Goal: Task Accomplishment & Management: Complete application form

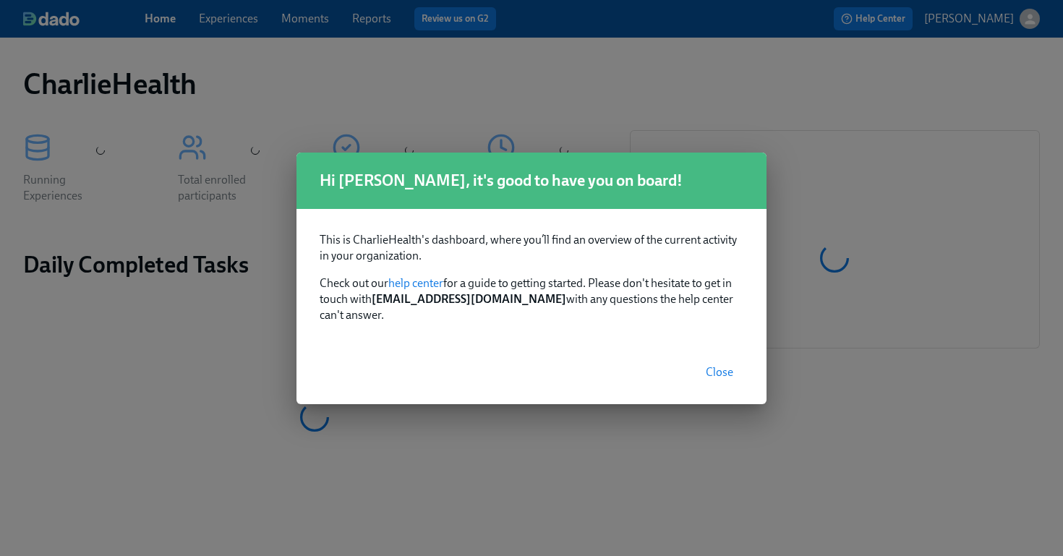
click at [712, 365] on span "Close" at bounding box center [719, 372] width 27 height 14
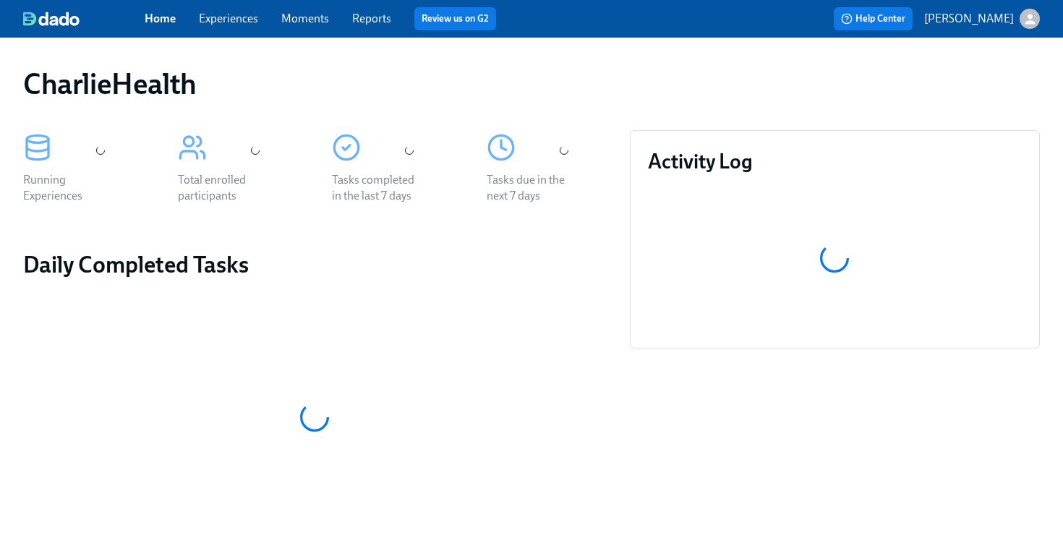
click at [229, 25] on link "Experiences" at bounding box center [228, 19] width 59 height 14
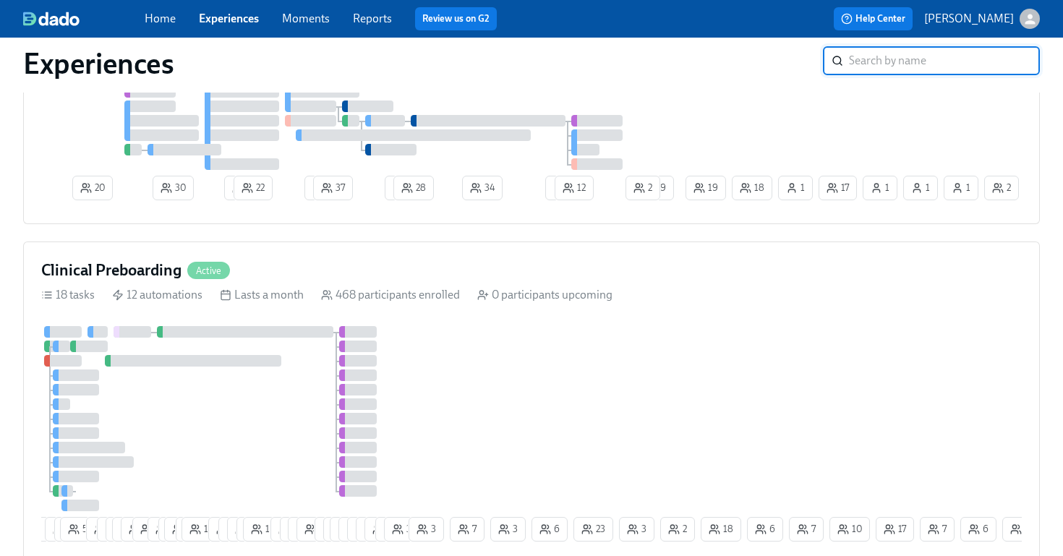
scroll to position [782, 0]
click at [797, 309] on div "Clinical Preboarding Active 18 tasks 12 automations Lasts a month 468 participa…" at bounding box center [531, 404] width 1017 height 324
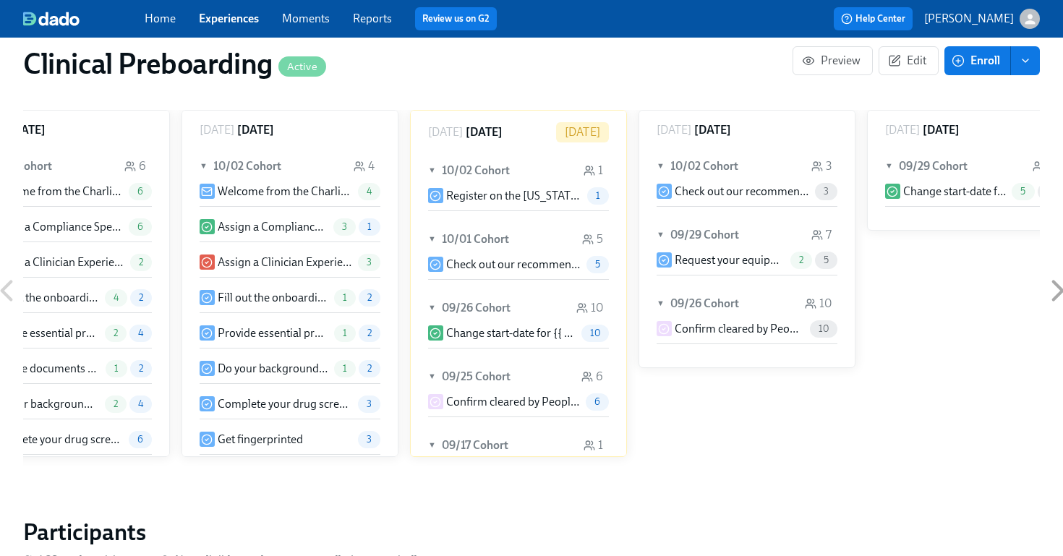
scroll to position [0, 17360]
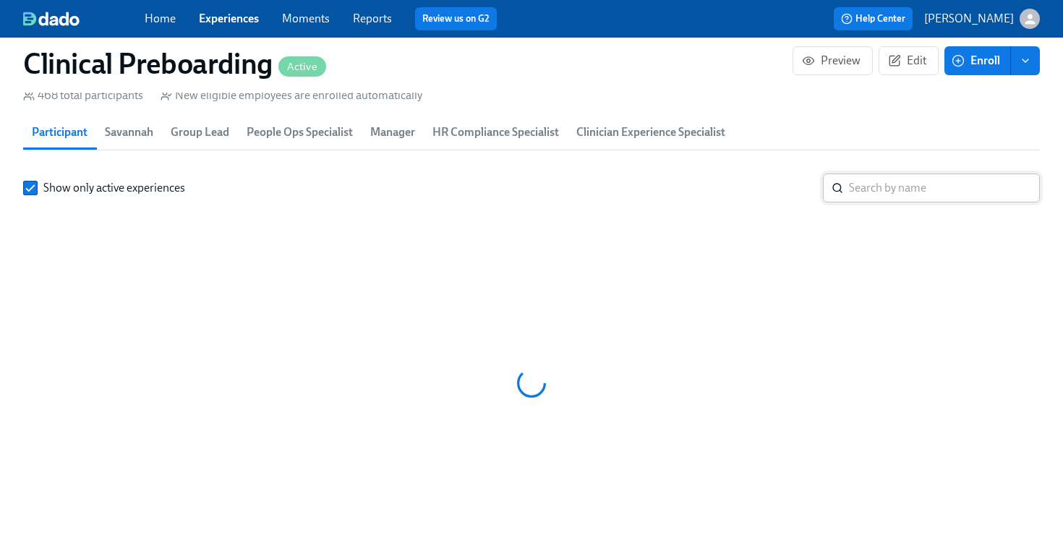
click at [886, 199] on input "search" at bounding box center [944, 188] width 191 height 29
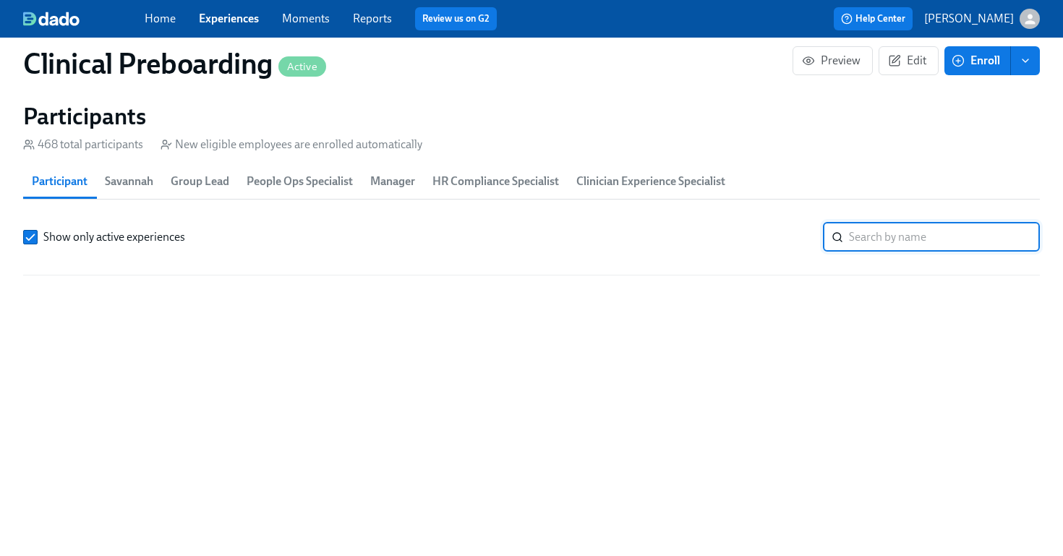
scroll to position [1586, 0]
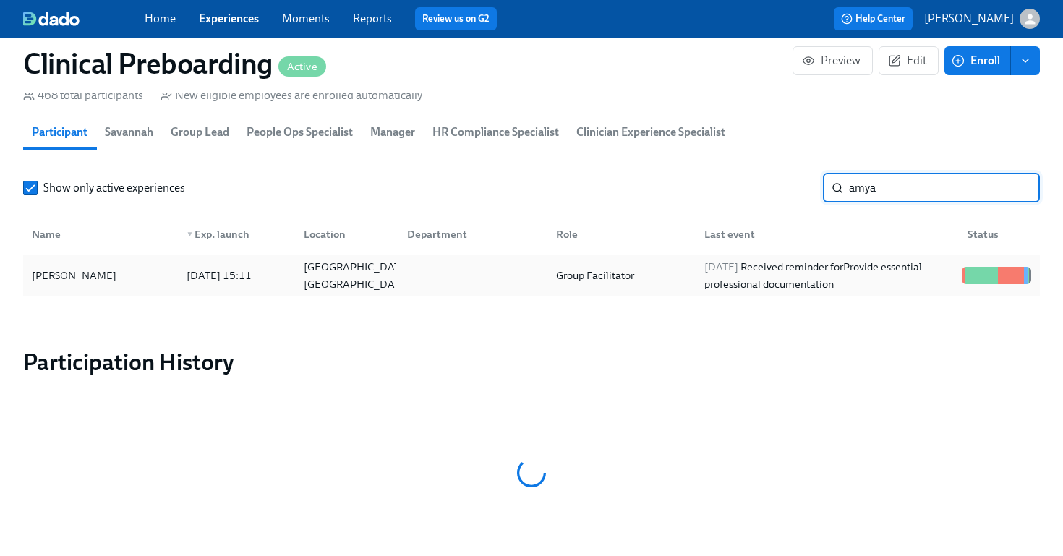
click at [121, 286] on div "Amya Orr" at bounding box center [100, 275] width 149 height 29
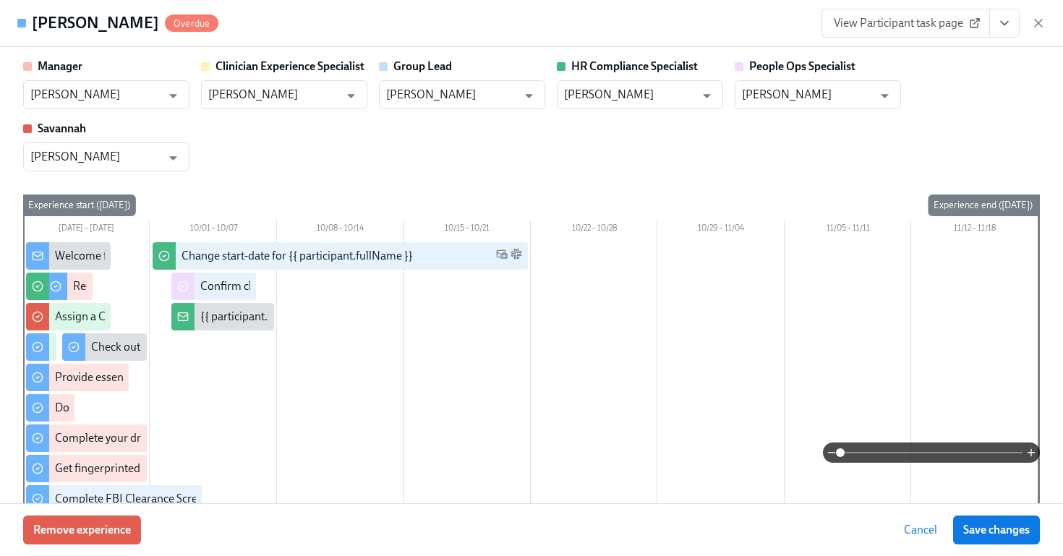
click at [1013, 25] on button "View task page" at bounding box center [1004, 23] width 30 height 29
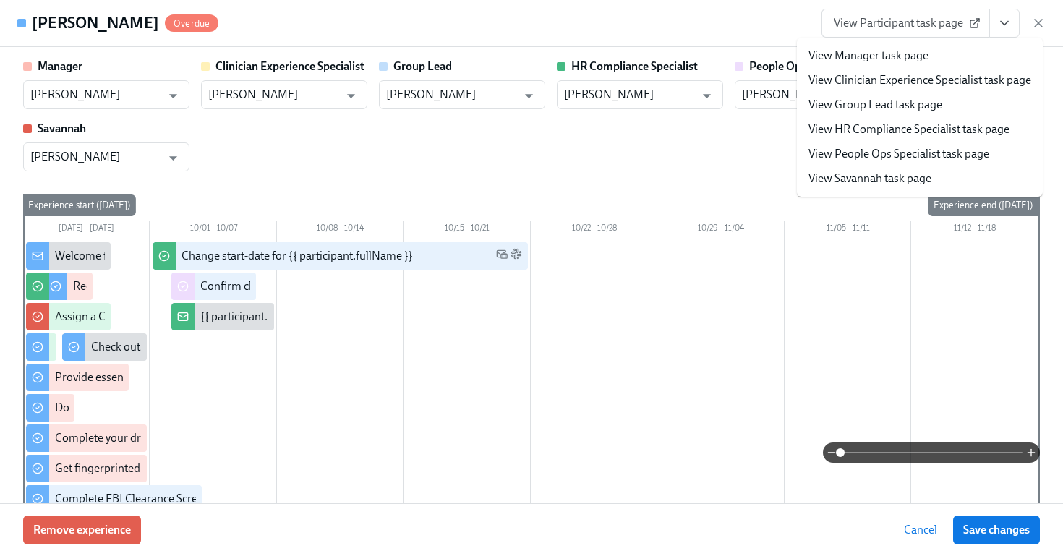
click at [913, 30] on span "View Participant task page" at bounding box center [906, 23] width 144 height 14
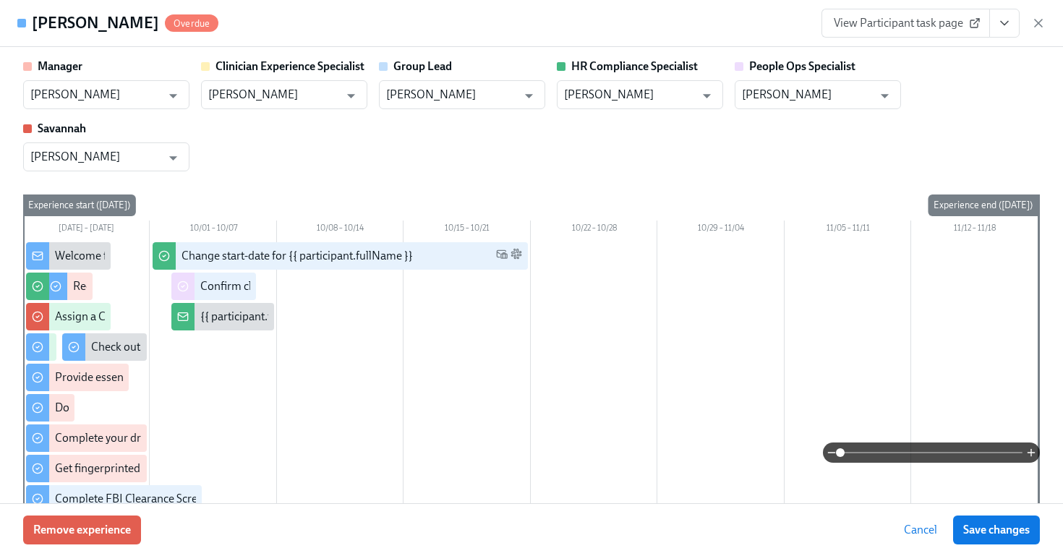
scroll to position [0, 18165]
click at [1040, 18] on icon "button" at bounding box center [1038, 23] width 14 height 14
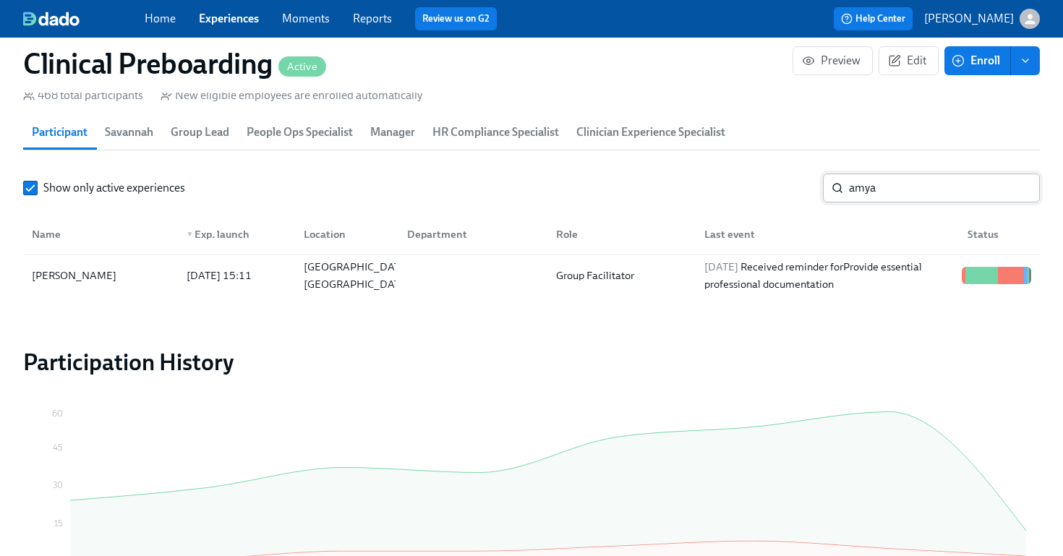
click at [872, 192] on input "amya" at bounding box center [944, 188] width 191 height 29
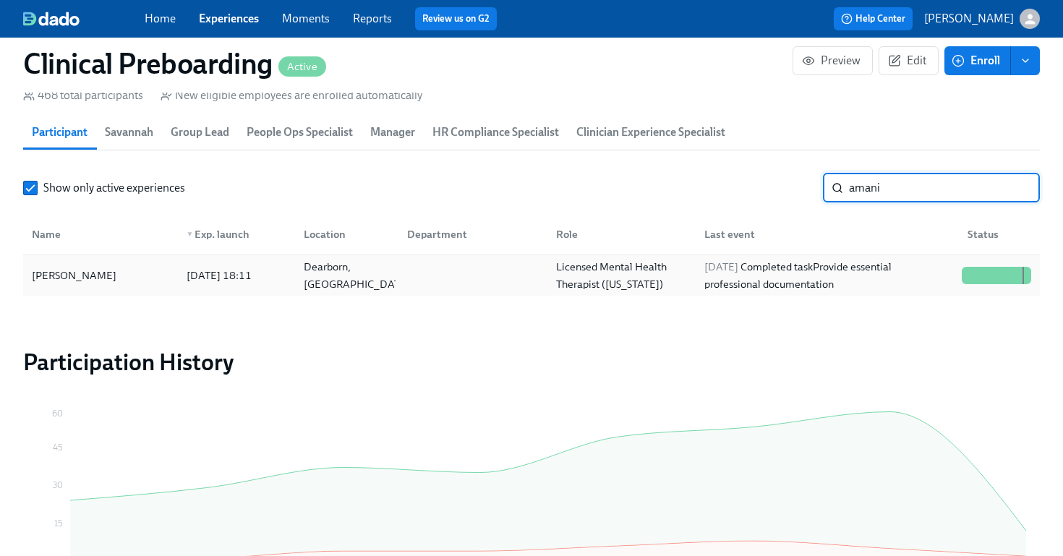
type input "amani"
click at [61, 276] on div "Amani Dobbs" at bounding box center [74, 275] width 96 height 17
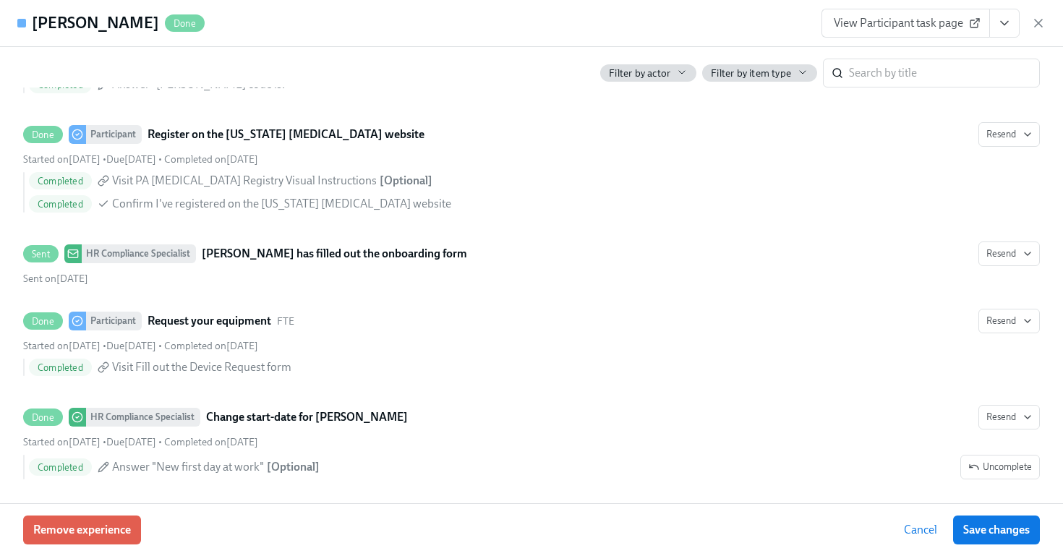
scroll to position [2770, 0]
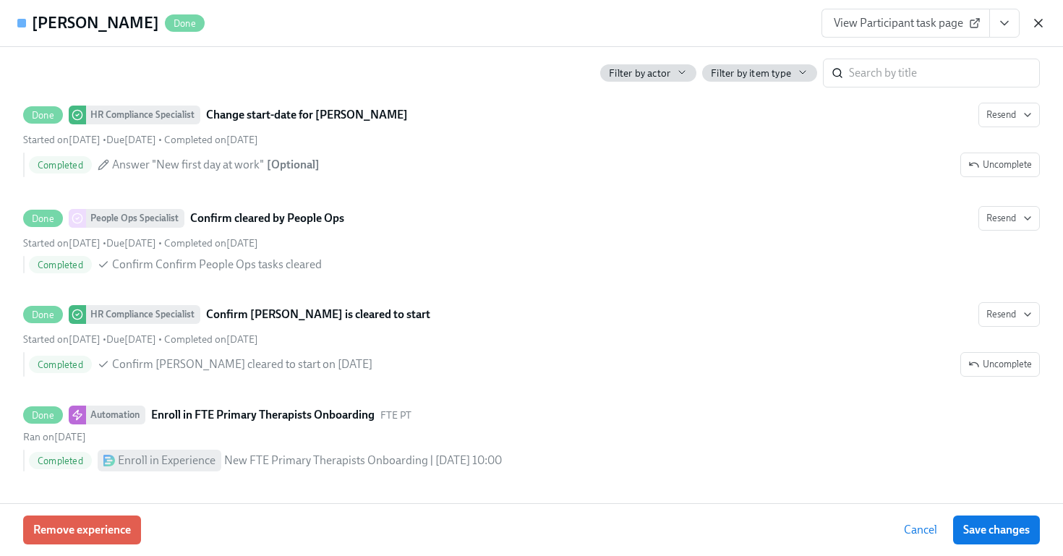
click at [1038, 26] on icon "button" at bounding box center [1038, 23] width 14 height 14
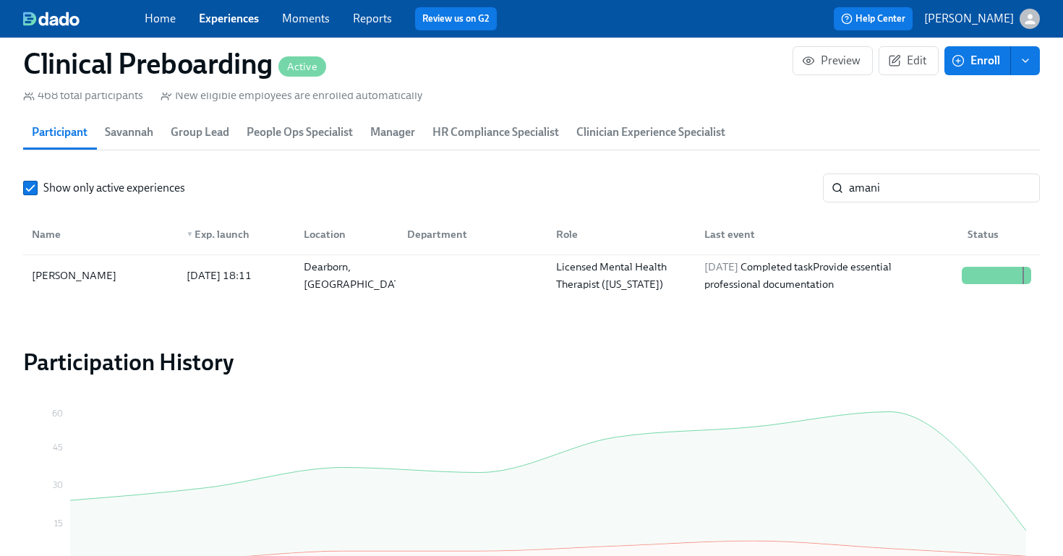
drag, startPoint x: 1038, startPoint y: 26, endPoint x: 386, endPoint y: 46, distance: 652.5
click at [249, 14] on link "Experiences" at bounding box center [229, 19] width 60 height 14
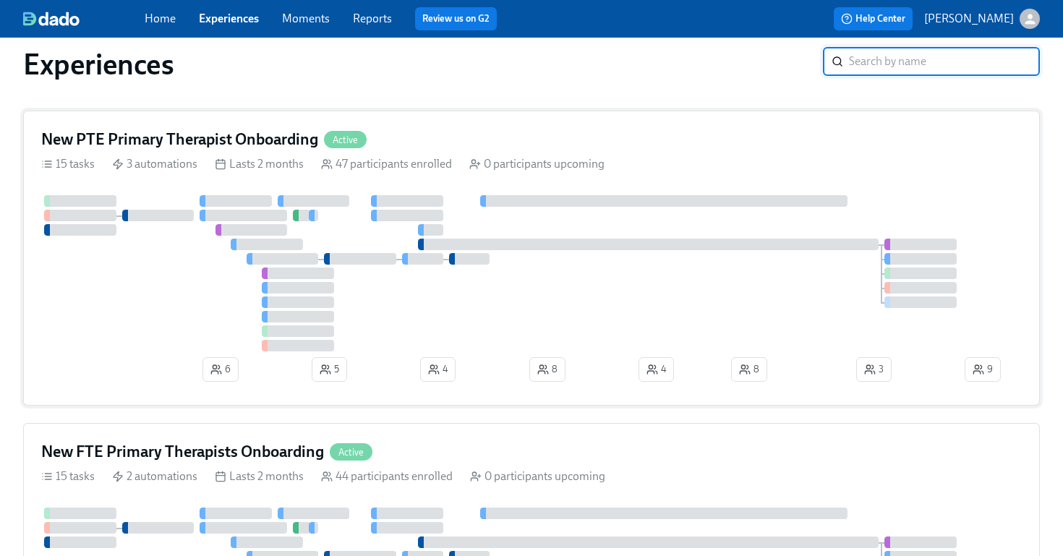
scroll to position [25, 0]
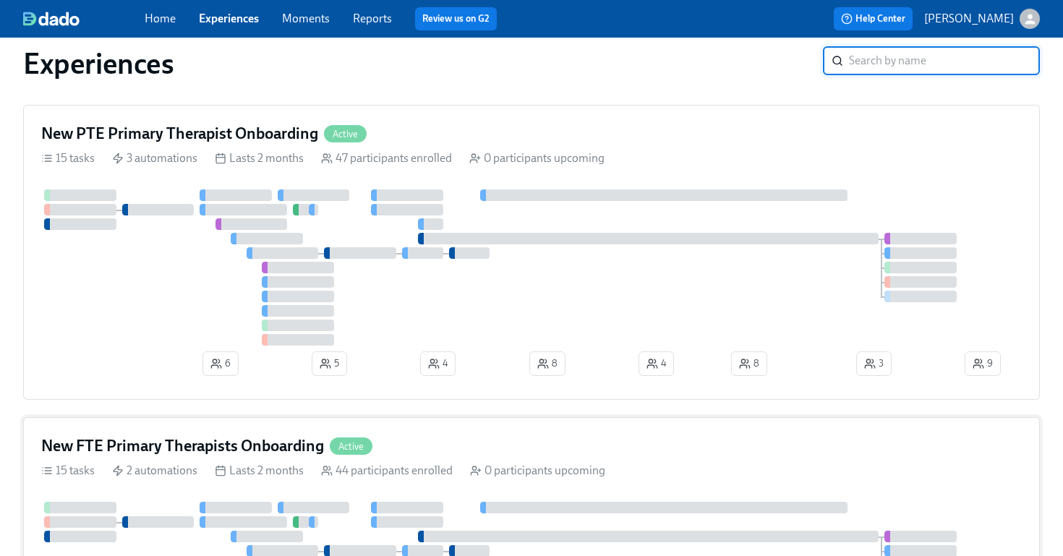
click at [514, 445] on div "New FTE Primary Therapists Onboarding Active" at bounding box center [531, 446] width 980 height 22
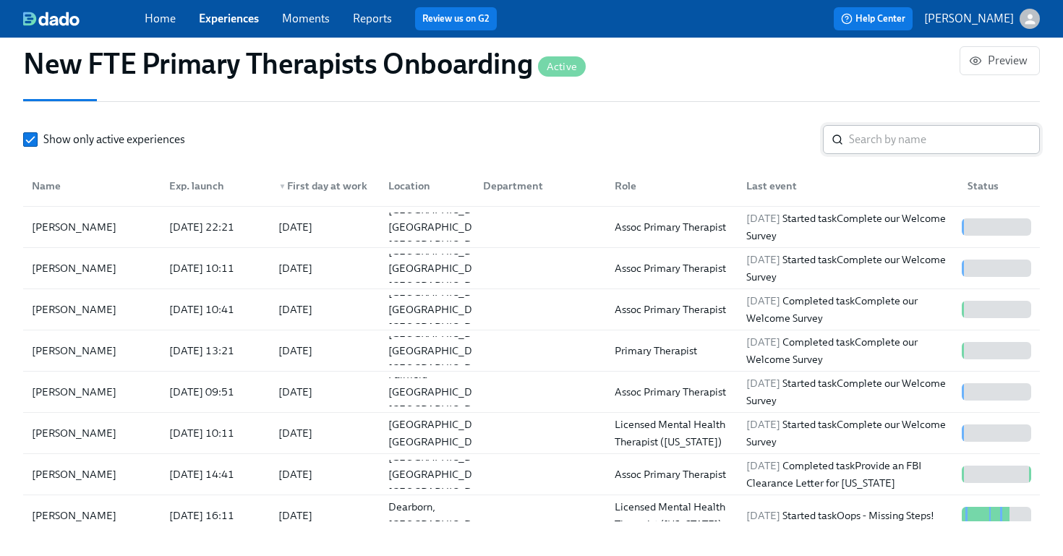
click at [918, 125] on input "search" at bounding box center [944, 139] width 191 height 29
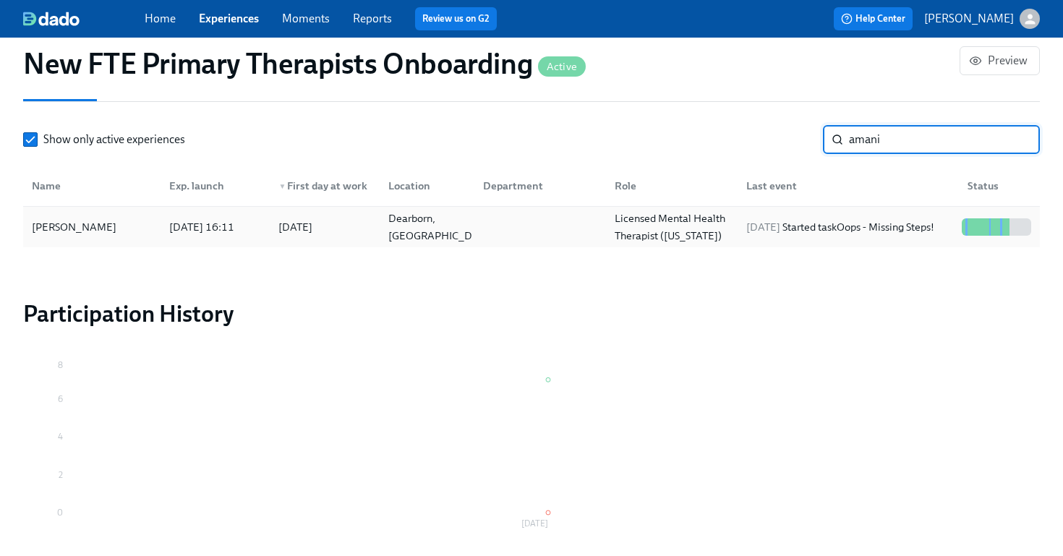
type input "amani"
click at [103, 213] on div "Amani Dobbs" at bounding box center [92, 227] width 132 height 29
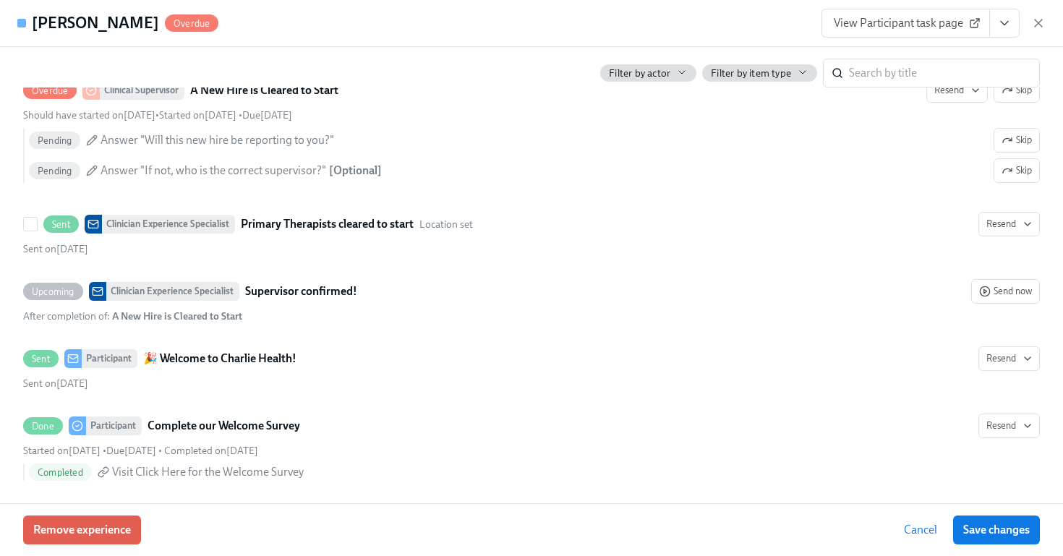
scroll to position [712, 0]
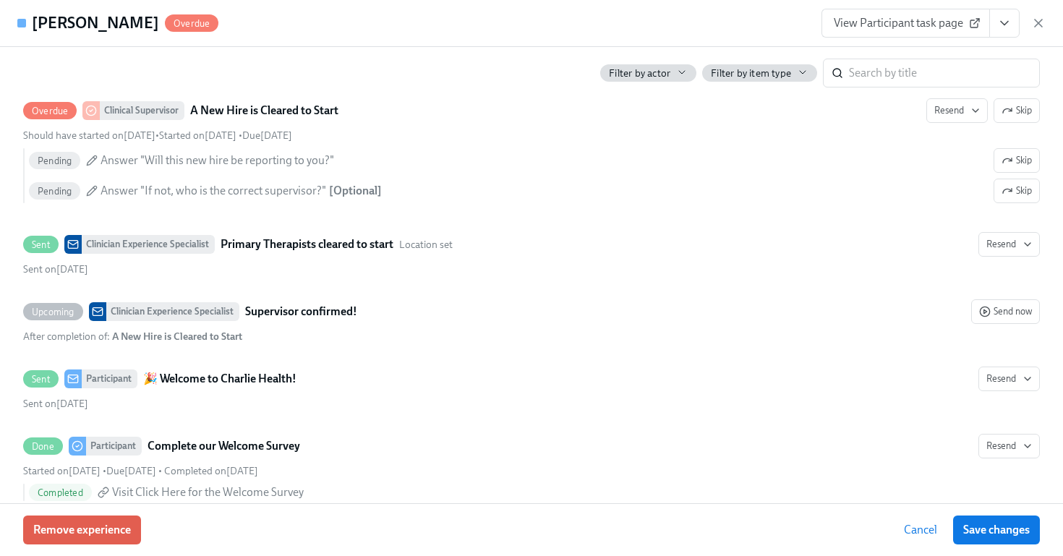
click at [949, 25] on span "View Participant task page" at bounding box center [906, 23] width 144 height 14
click at [1044, 25] on icon "button" at bounding box center [1038, 23] width 14 height 14
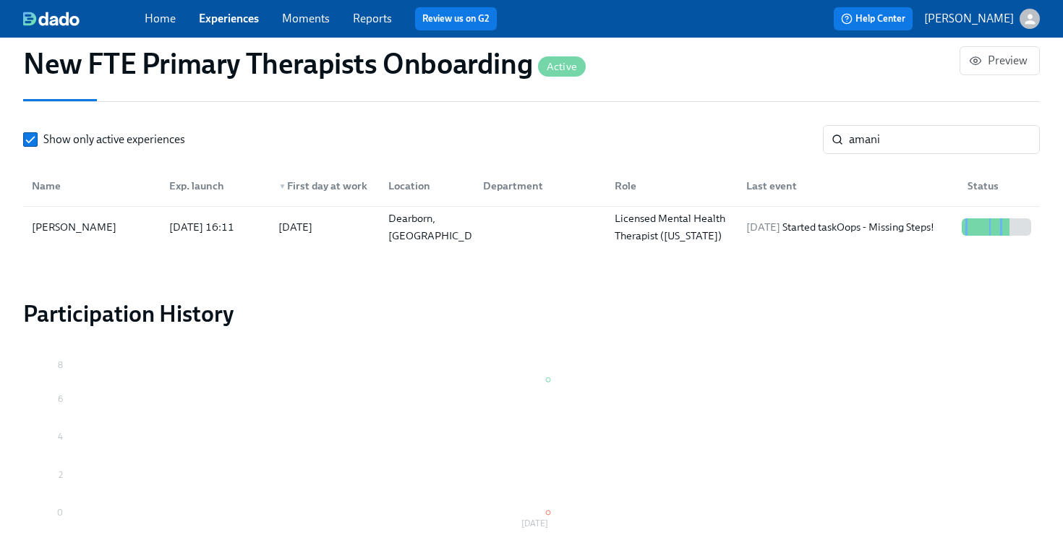
click at [216, 25] on span "Experiences" at bounding box center [229, 19] width 60 height 16
click at [217, 20] on link "Experiences" at bounding box center [229, 19] width 60 height 14
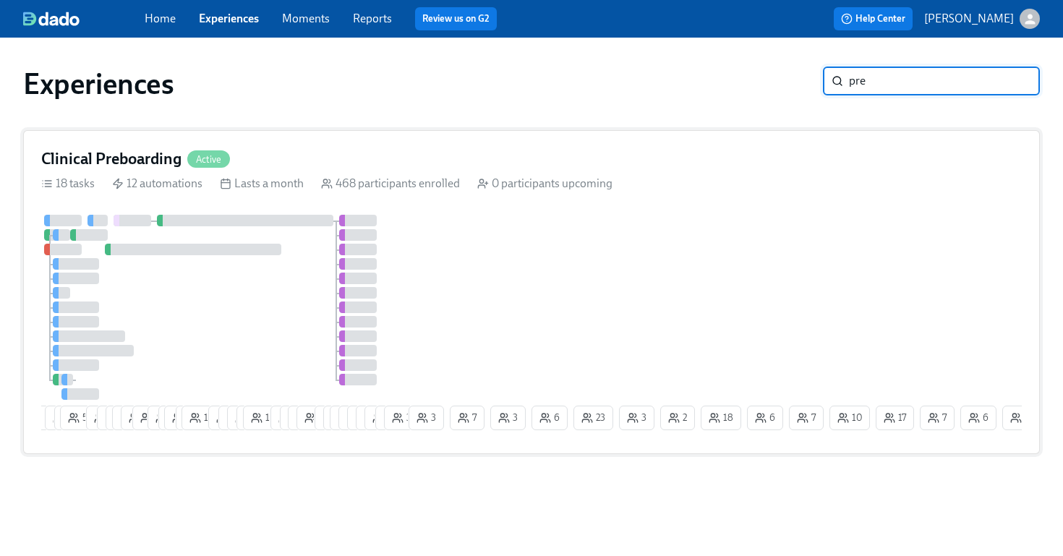
type input "pre"
click at [565, 249] on div "4 6 5 55 10 6 9 10 18 2 11 2 16 2 16 12 6 6 3 12 8 1 6 8 4 2 23 21 12 11 12 2 3…" at bounding box center [531, 325] width 980 height 221
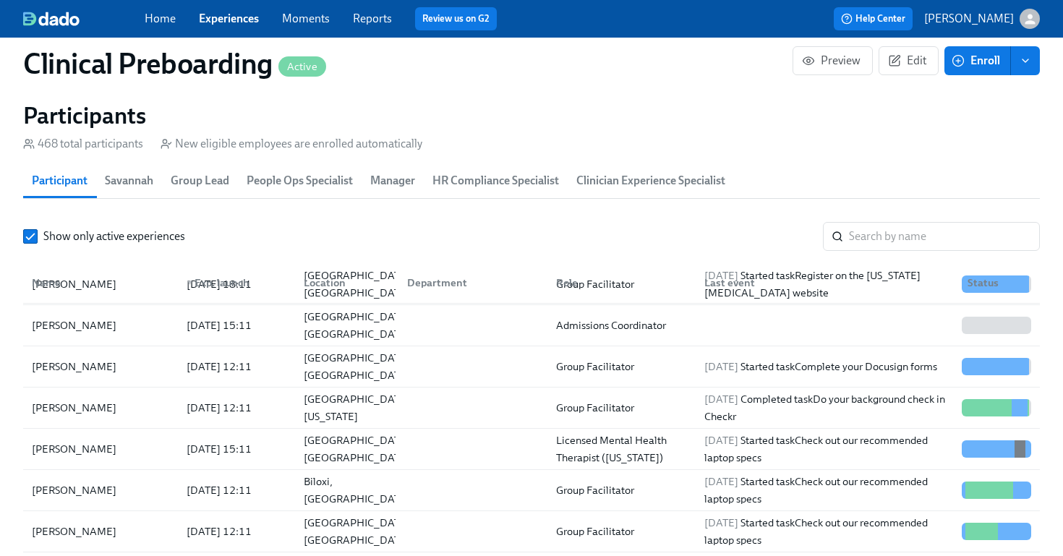
scroll to position [47, 0]
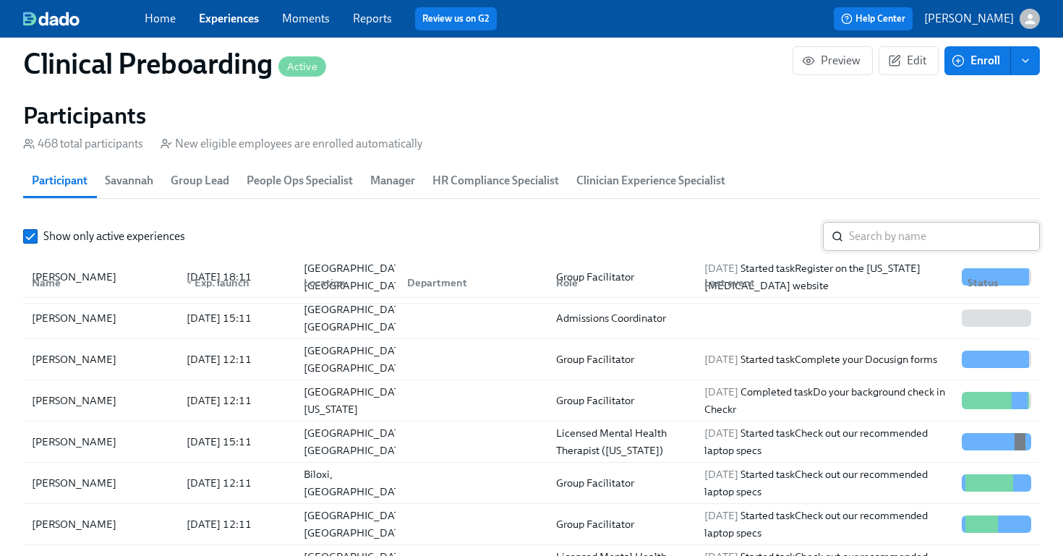
click at [875, 243] on input "search" at bounding box center [944, 236] width 191 height 29
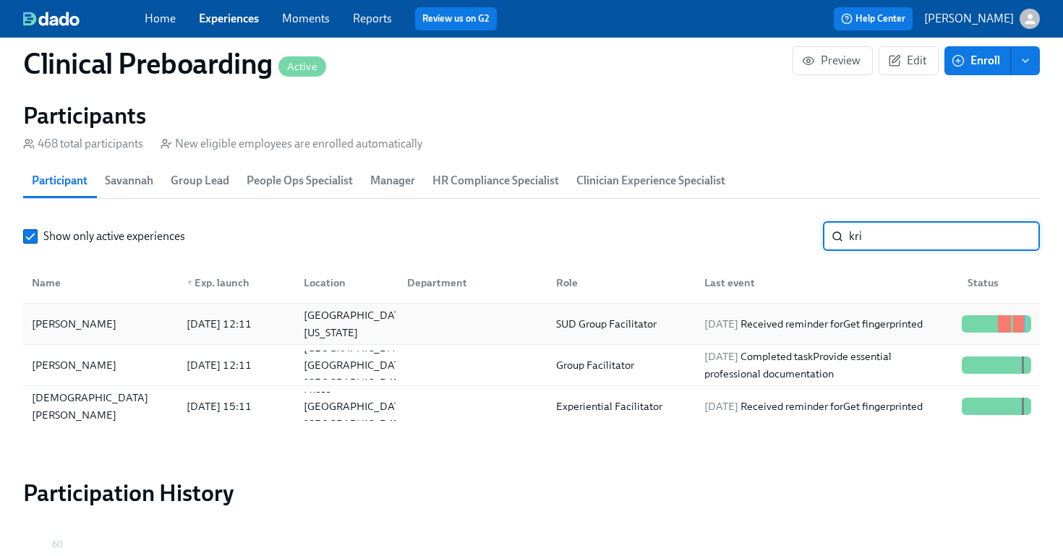
click at [132, 310] on div "Kristian McCalop" at bounding box center [100, 323] width 149 height 29
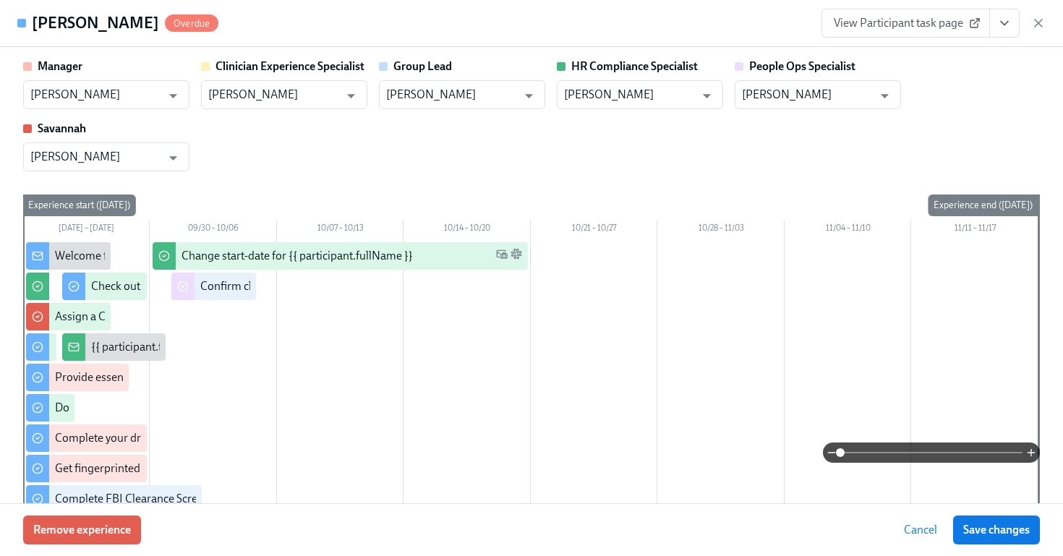
click at [949, 23] on span "View Participant task page" at bounding box center [906, 23] width 144 height 14
click at [1025, 22] on div "View Participant task page" at bounding box center [933, 23] width 224 height 29
click at [1027, 22] on div "View Participant task page" at bounding box center [933, 23] width 224 height 29
click at [1046, 26] on div "Kristian McCalop Overdue View Participant task page" at bounding box center [531, 23] width 1063 height 47
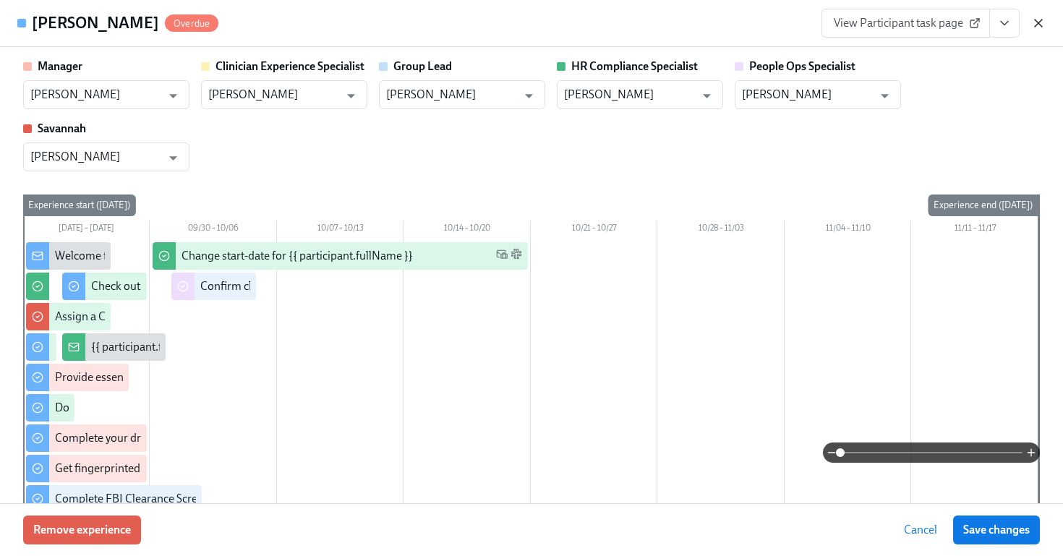
click at [1036, 25] on icon "button" at bounding box center [1038, 23] width 7 height 7
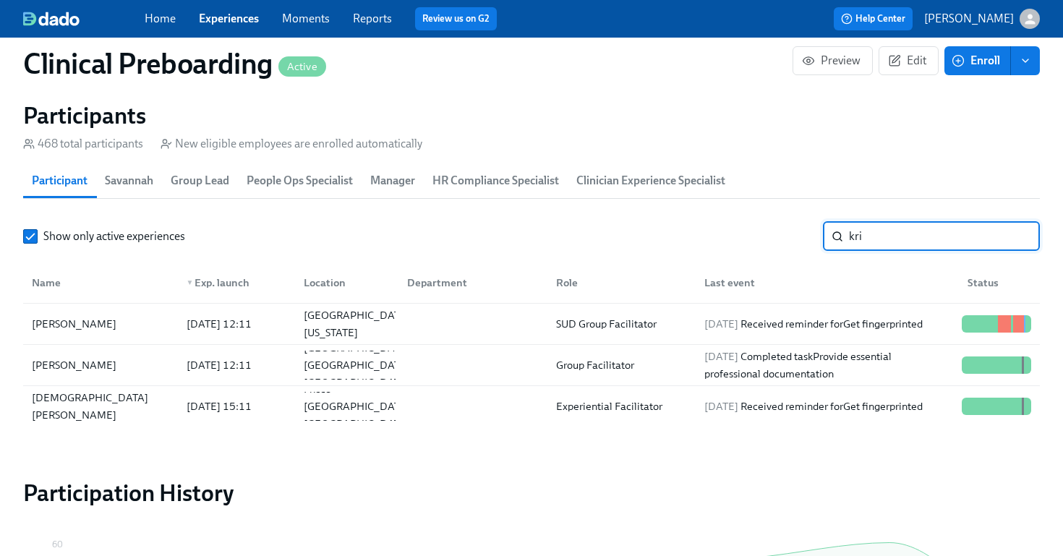
click at [880, 232] on input "kri" at bounding box center [944, 236] width 191 height 29
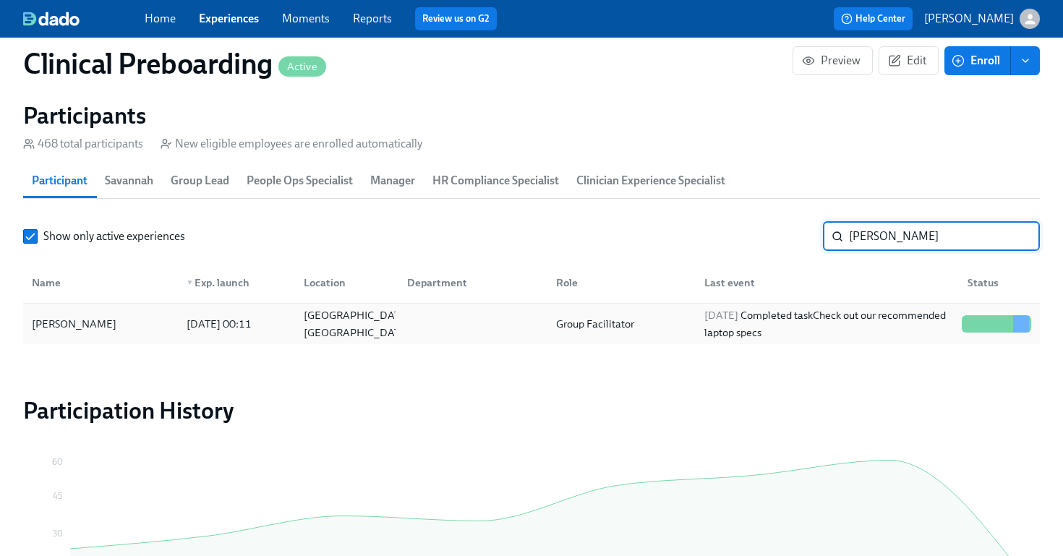
type input "teshia"
click at [101, 320] on div "Teshia Greer" at bounding box center [100, 323] width 149 height 29
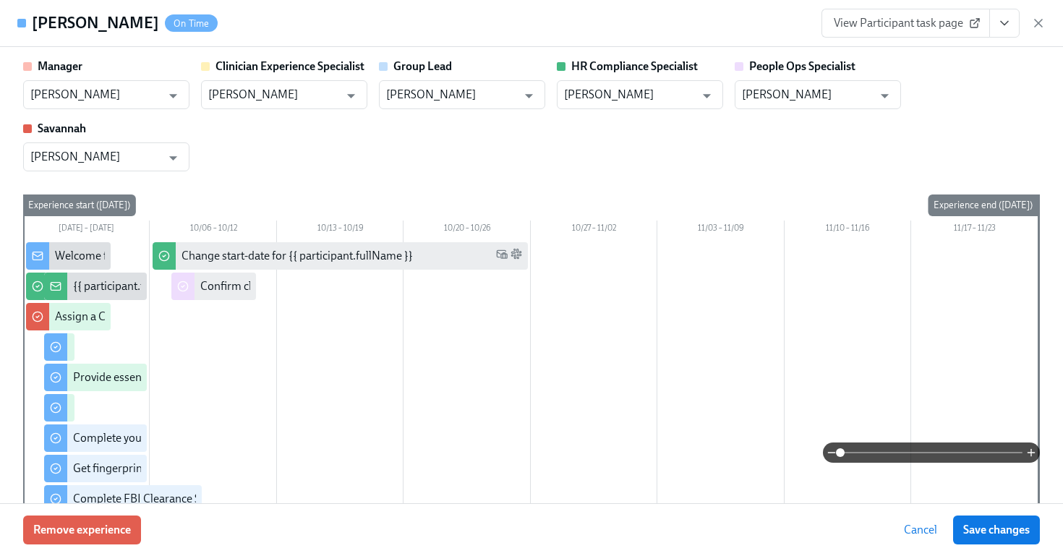
click at [949, 35] on link "View Participant task page" at bounding box center [905, 23] width 168 height 29
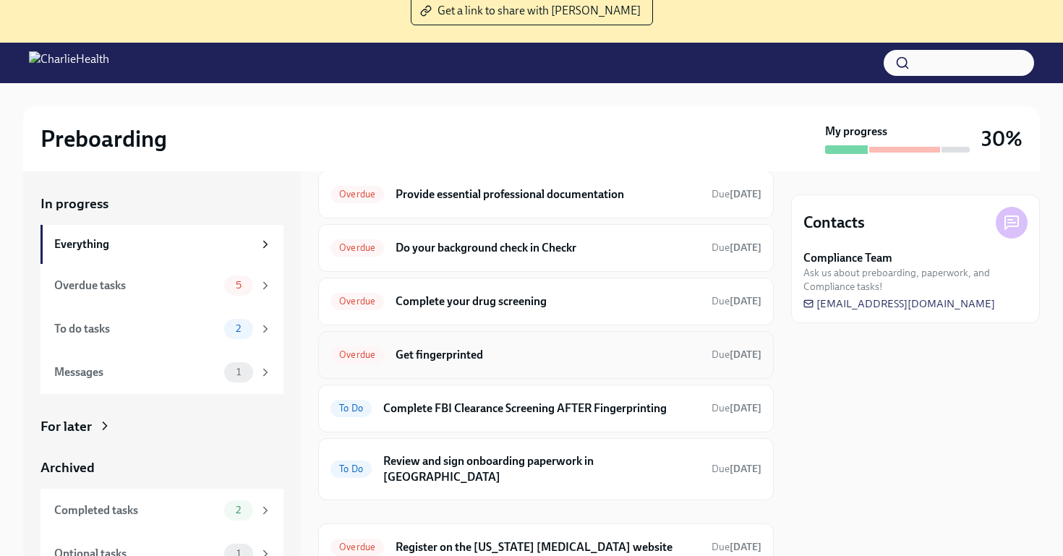
scroll to position [198, 0]
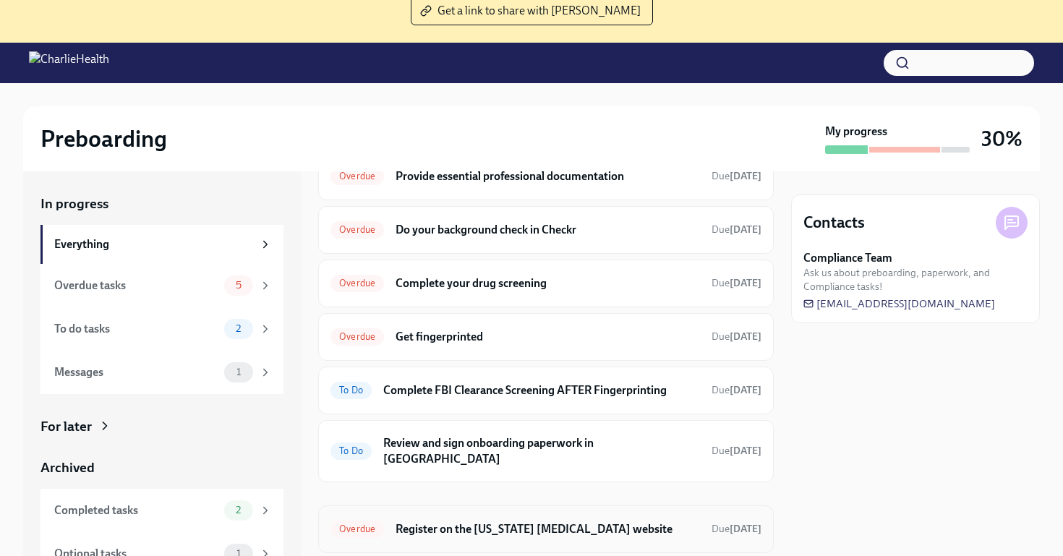
click at [552, 521] on h6 "Register on the [US_STATE] [MEDICAL_DATA] website" at bounding box center [548, 529] width 304 height 16
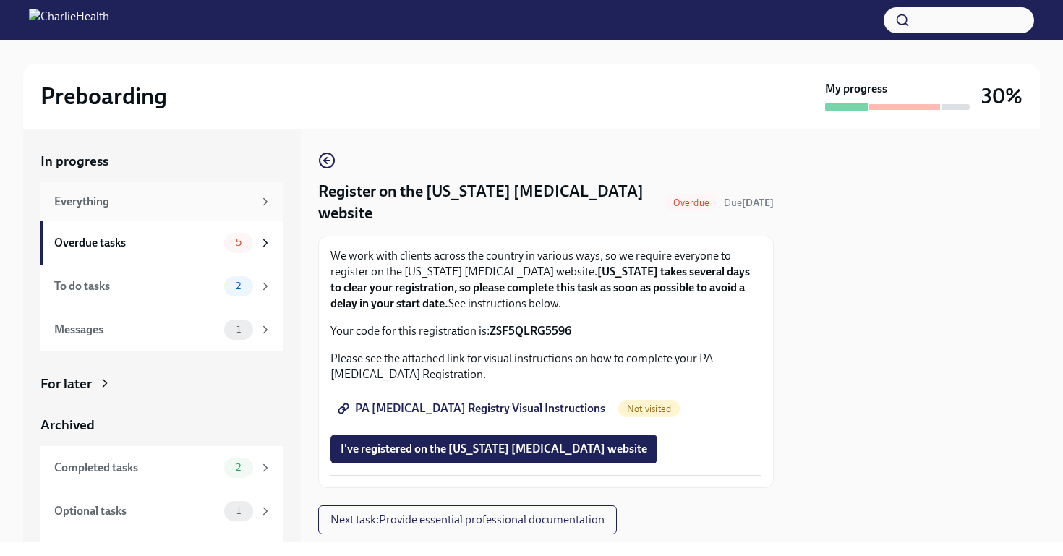
click at [228, 211] on div "Everything" at bounding box center [161, 201] width 243 height 39
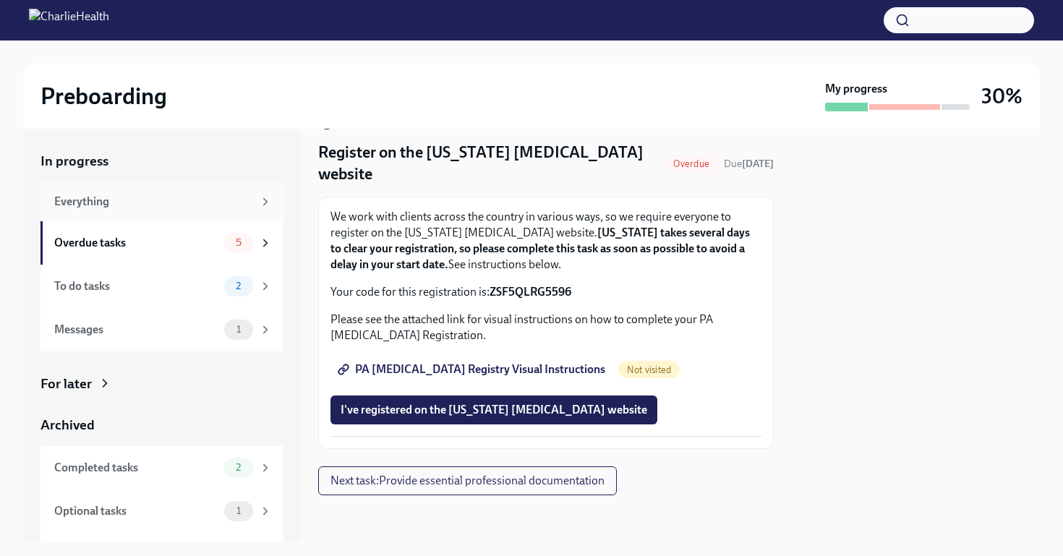
click at [229, 200] on div "Everything" at bounding box center [153, 202] width 199 height 16
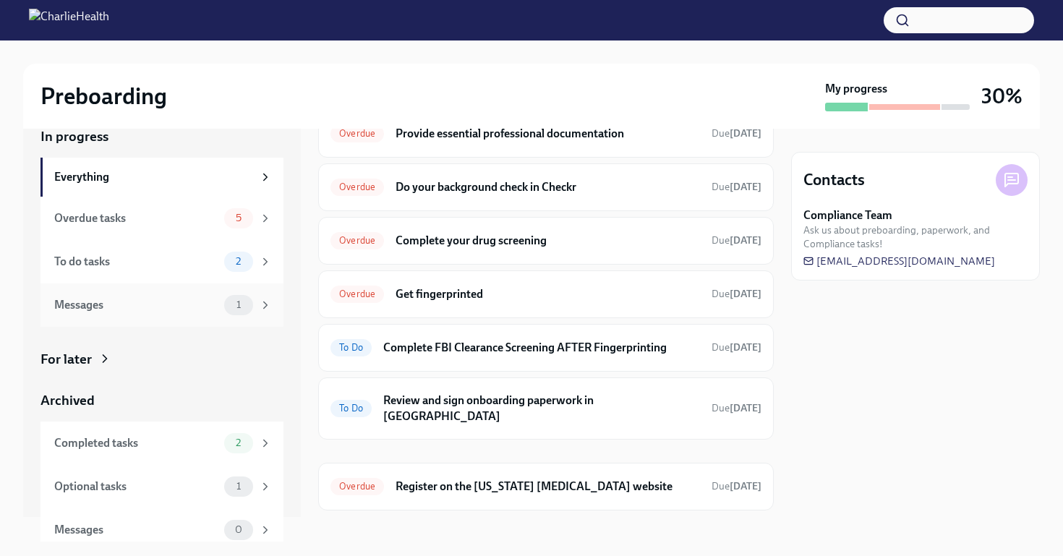
scroll to position [30, 0]
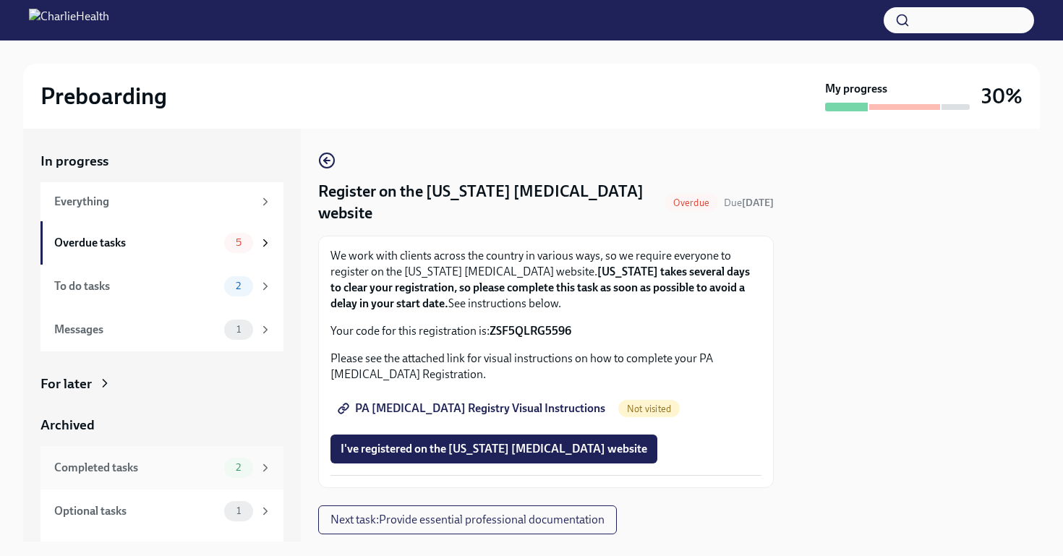
click at [179, 471] on div "Completed tasks" at bounding box center [136, 468] width 164 height 16
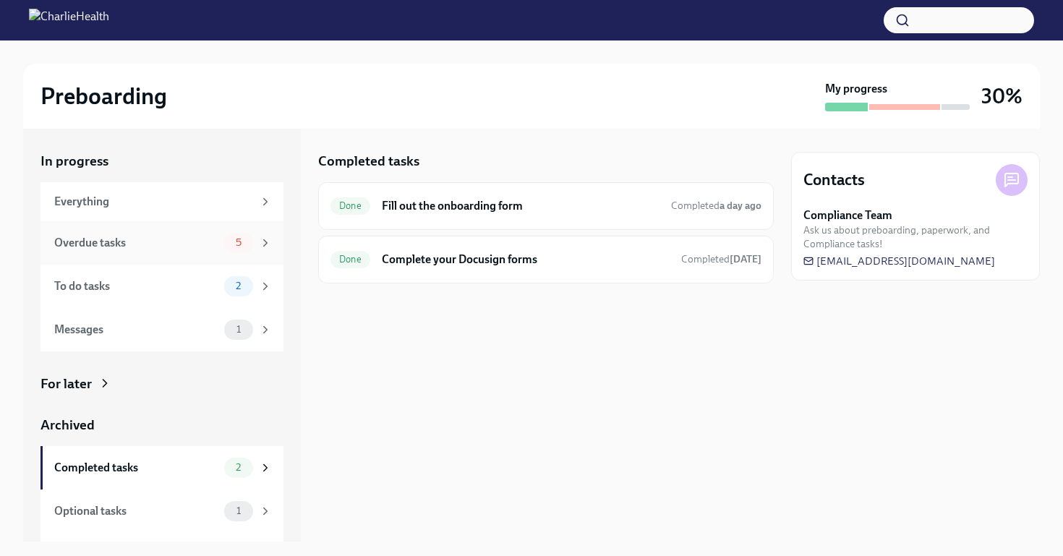
click at [195, 239] on div "Overdue tasks" at bounding box center [136, 243] width 164 height 16
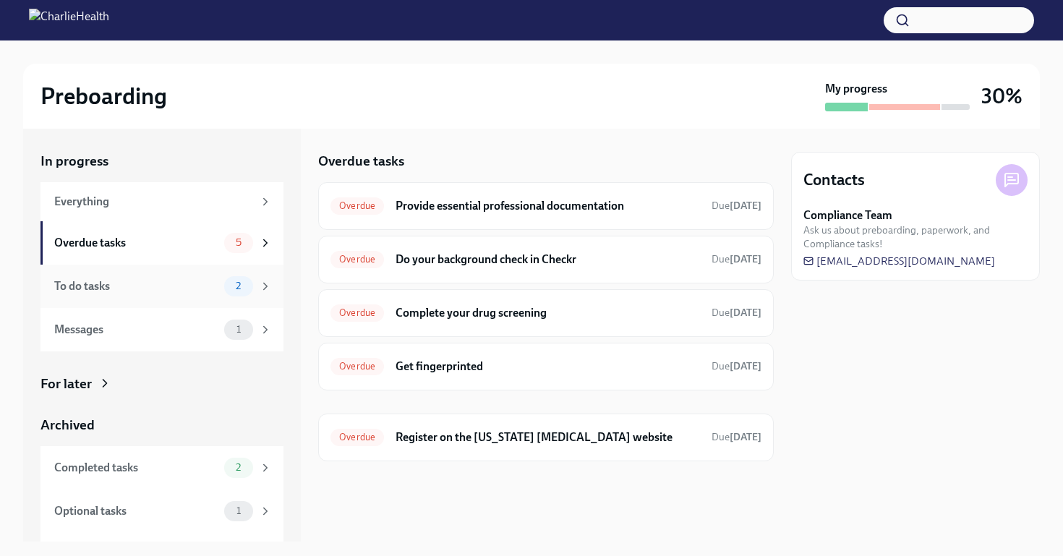
click at [192, 289] on div "To do tasks" at bounding box center [136, 286] width 164 height 16
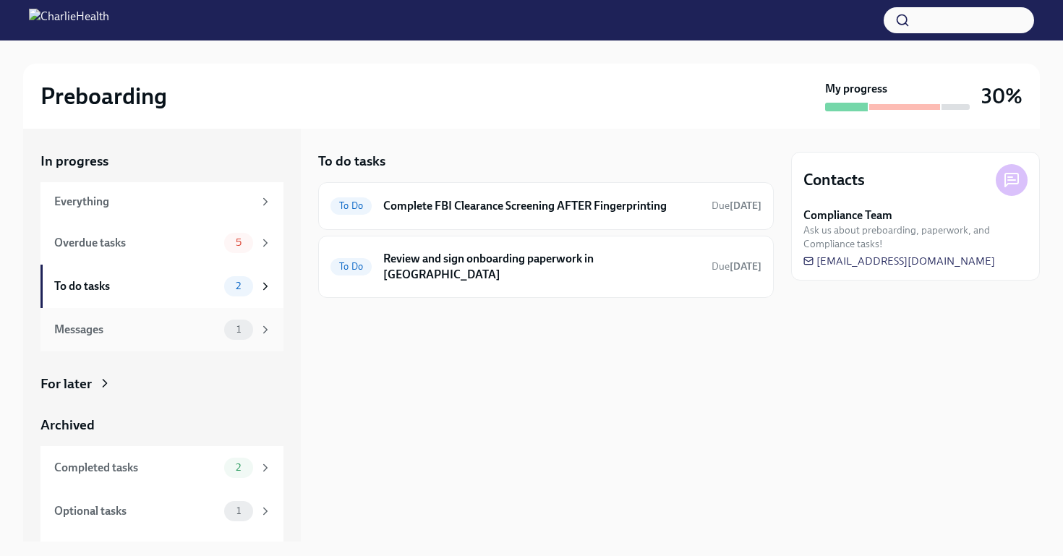
click at [183, 328] on div "Messages" at bounding box center [136, 330] width 164 height 16
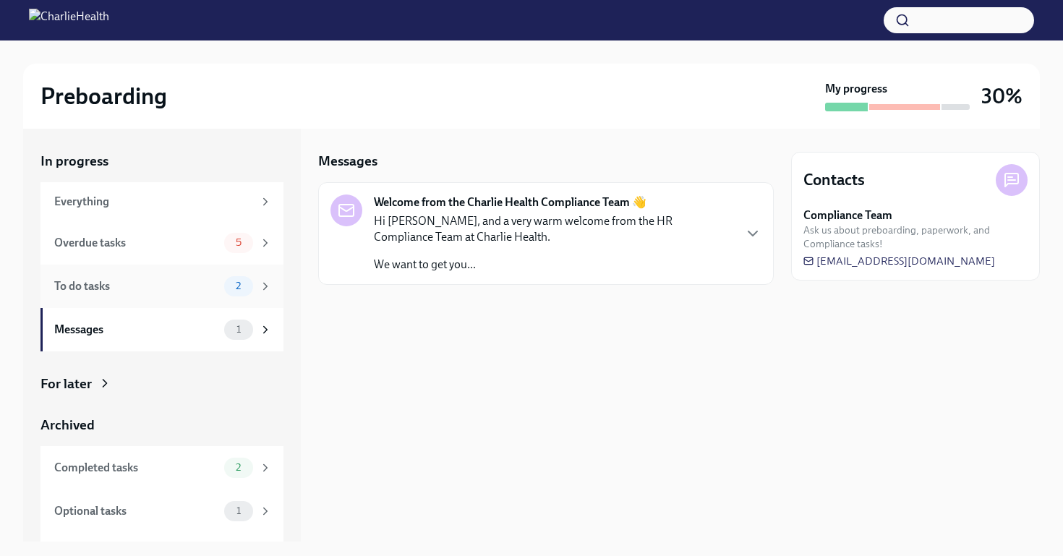
click at [197, 268] on div "To do tasks 2" at bounding box center [161, 286] width 243 height 43
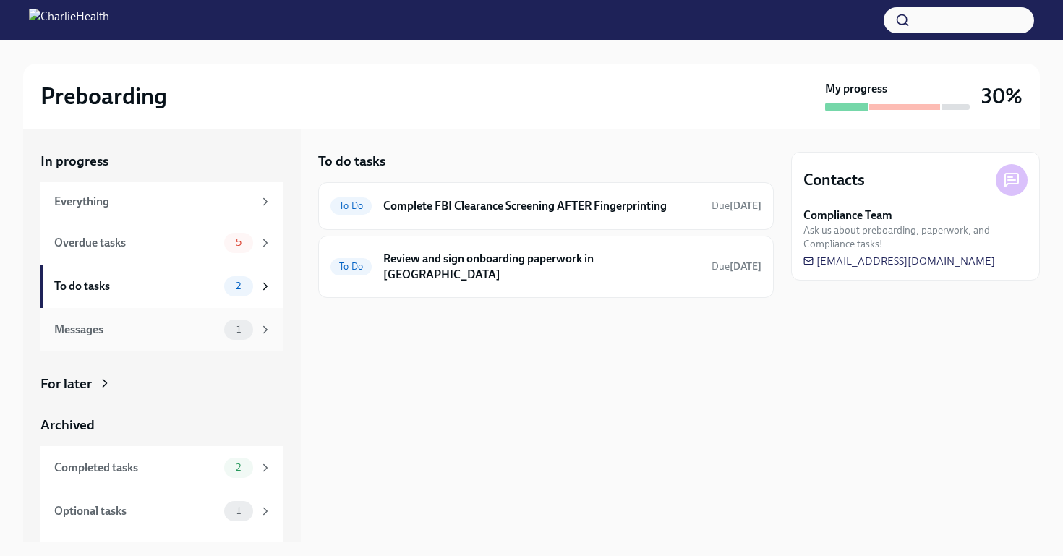
click at [192, 313] on div "Messages 1" at bounding box center [161, 329] width 243 height 43
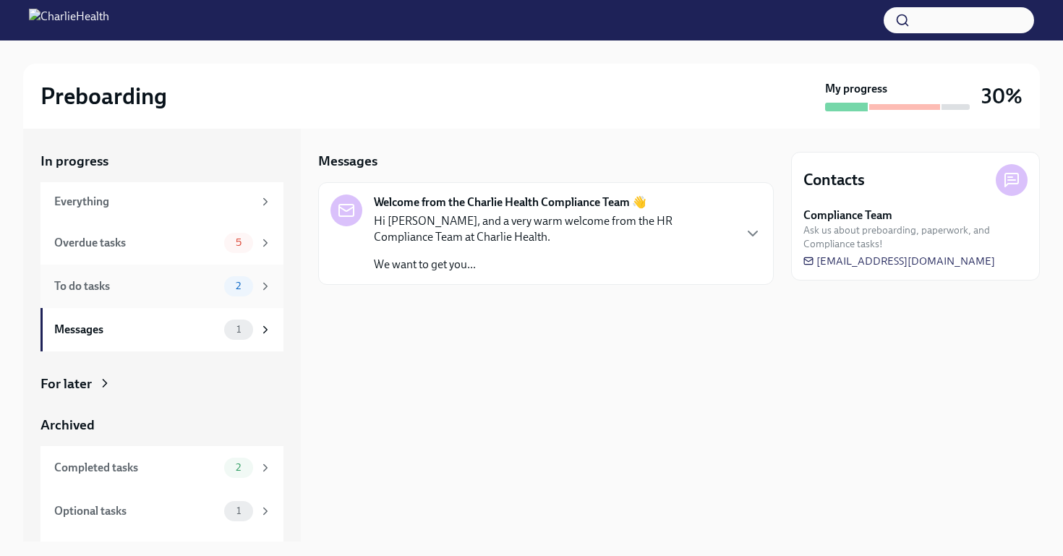
click at [192, 292] on div "To do tasks" at bounding box center [136, 286] width 164 height 16
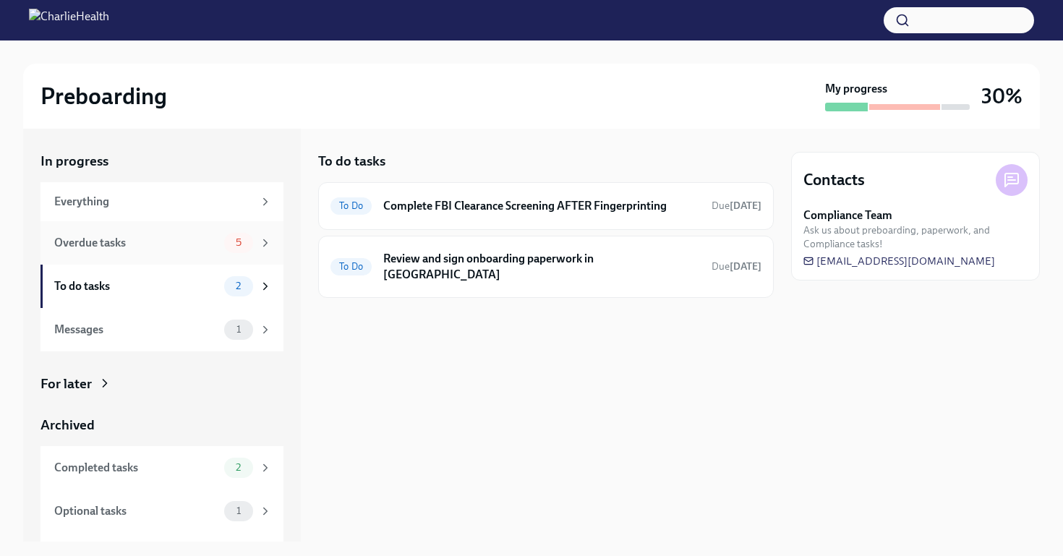
click at [187, 257] on div "Overdue tasks 5" at bounding box center [161, 242] width 243 height 43
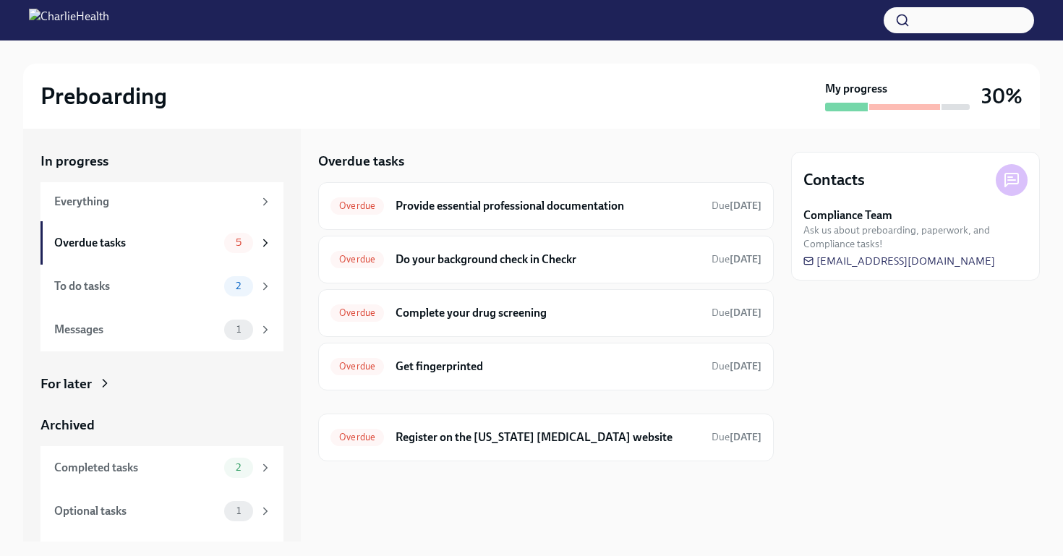
scroll to position [35, 0]
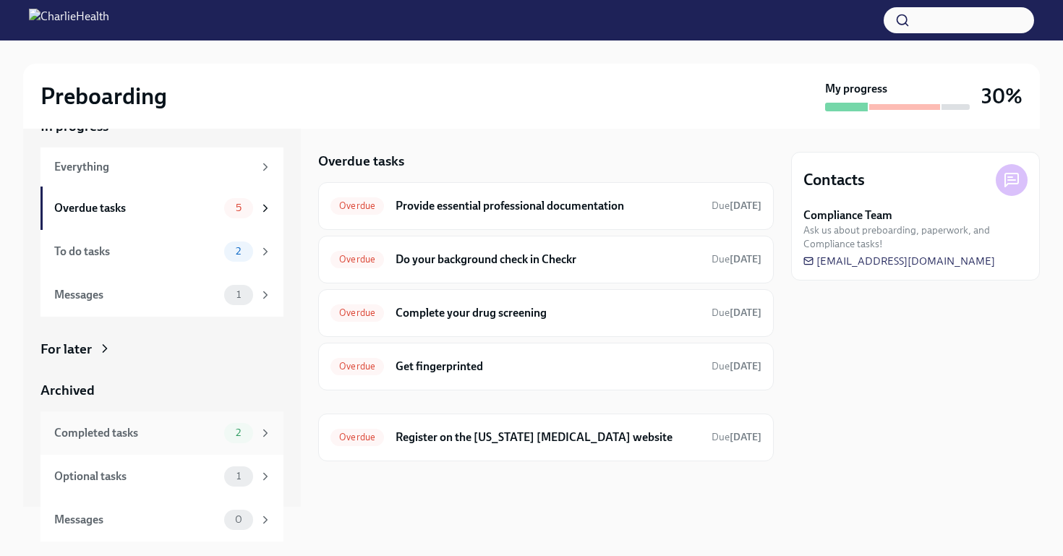
click at [161, 433] on div "Completed tasks" at bounding box center [136, 433] width 164 height 16
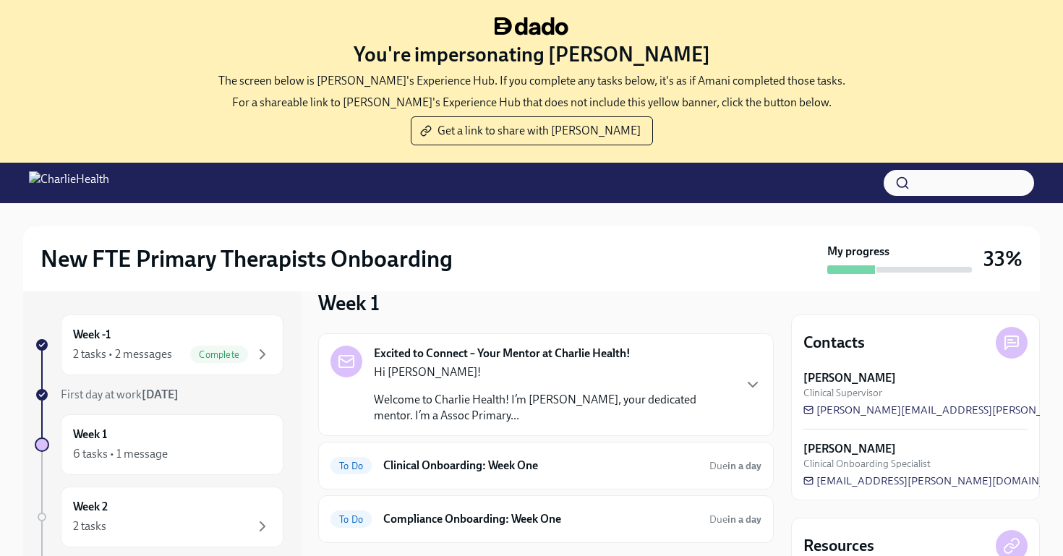
click at [553, 387] on div "Hi Amani! Welcome to Charlie Health! I’m Kathryn Snaith, your dedicated mentor.…" at bounding box center [553, 393] width 359 height 59
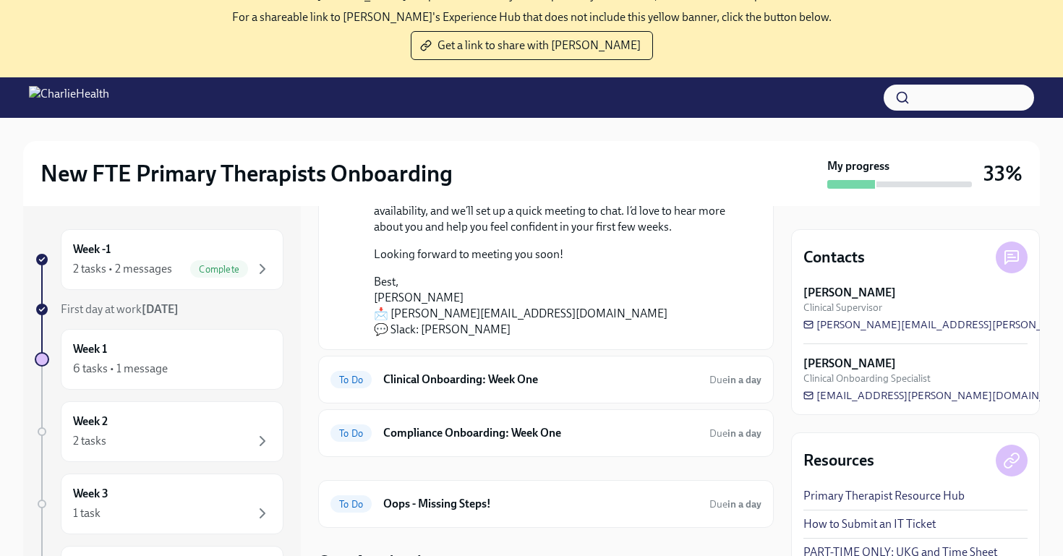
scroll to position [148, 0]
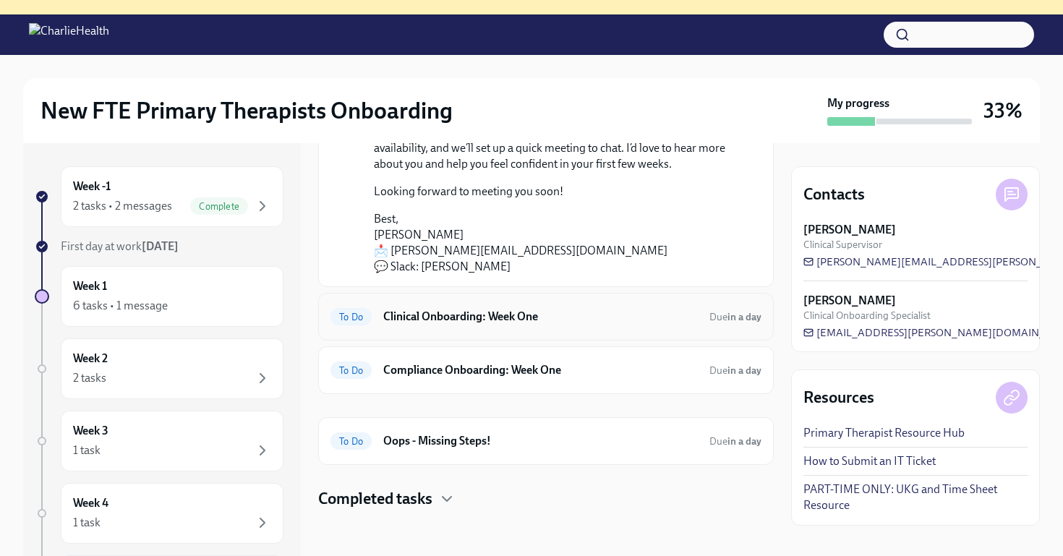
click at [532, 318] on h6 "Clinical Onboarding: Week One" at bounding box center [540, 317] width 315 height 16
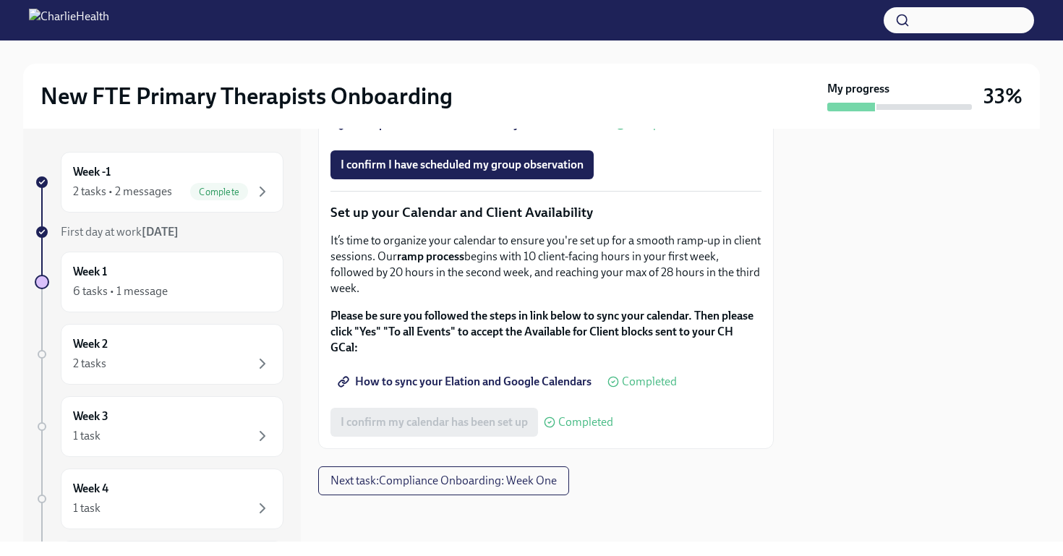
scroll to position [2407, 0]
click at [265, 186] on icon "button" at bounding box center [262, 191] width 17 height 17
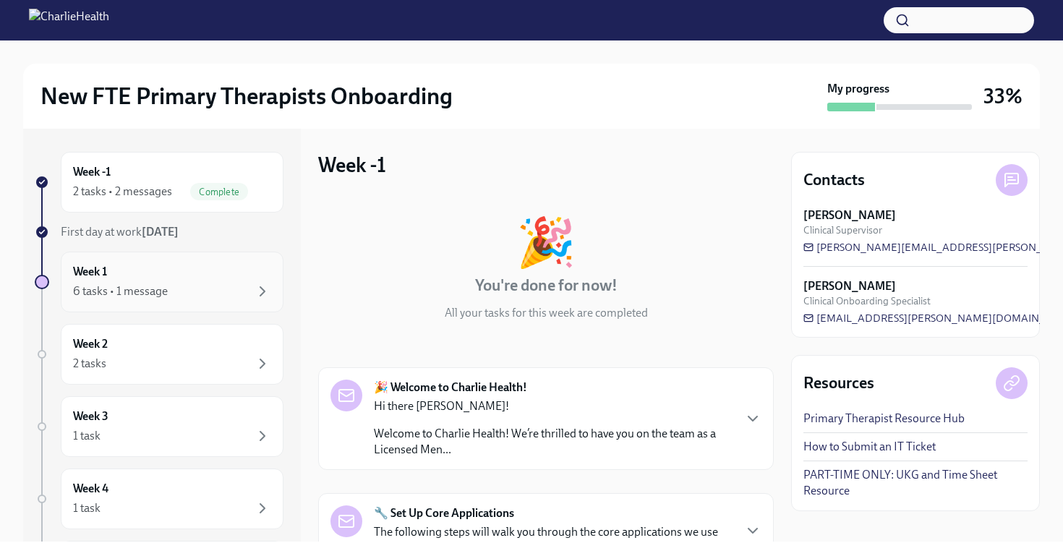
click at [222, 290] on div "6 tasks • 1 message" at bounding box center [172, 291] width 198 height 17
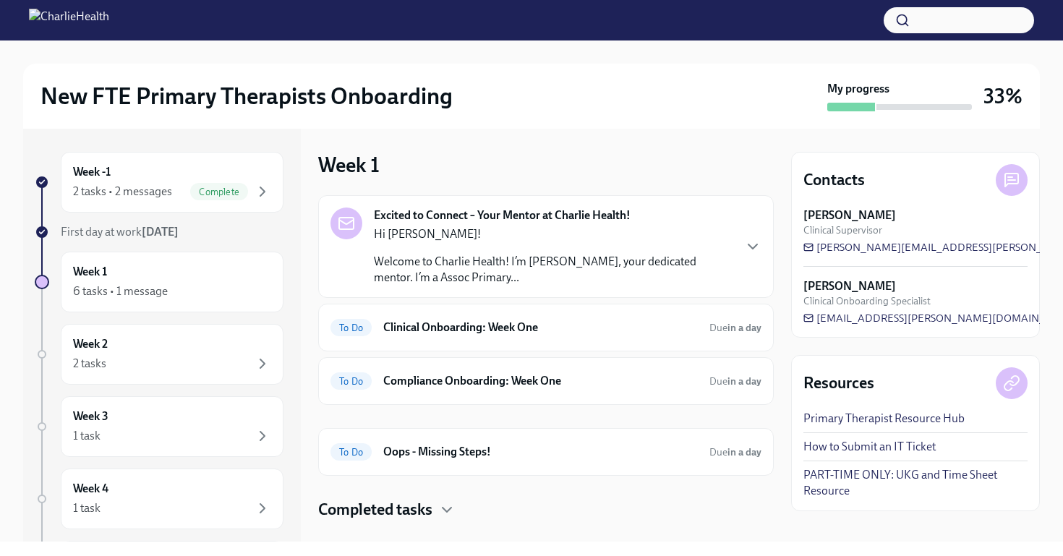
scroll to position [25, 0]
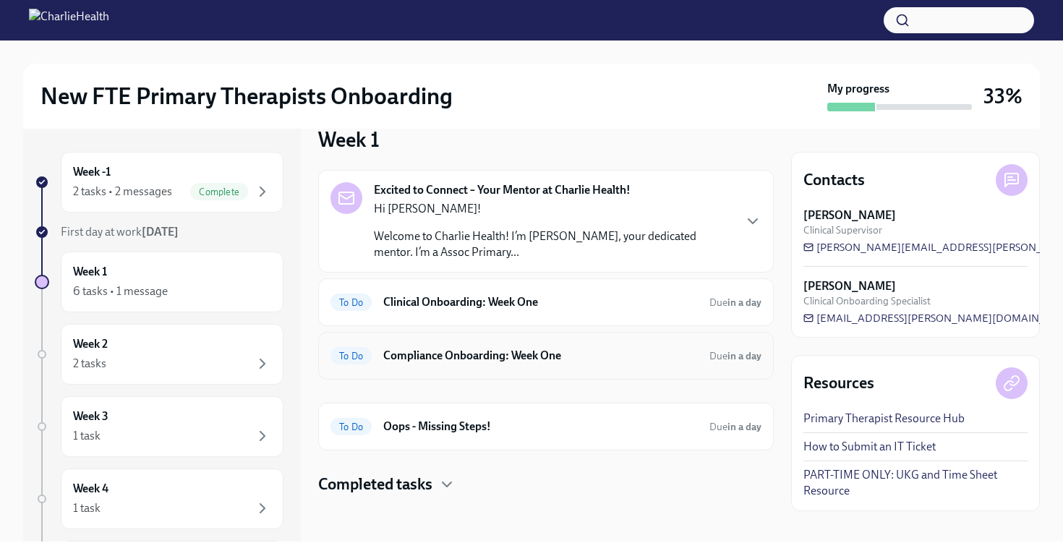
click at [479, 353] on h6 "Compliance Onboarding: Week One" at bounding box center [540, 356] width 315 height 16
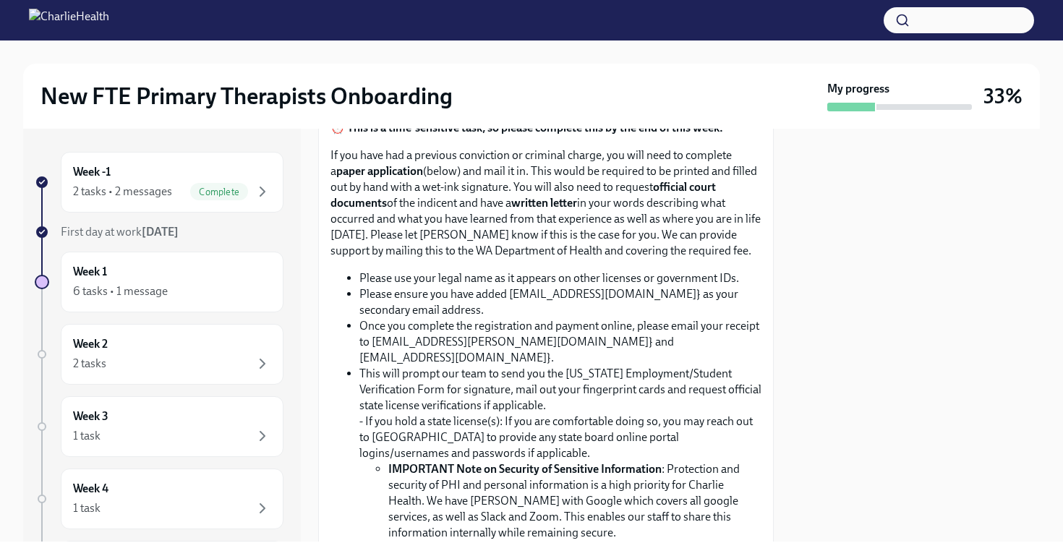
scroll to position [939, 0]
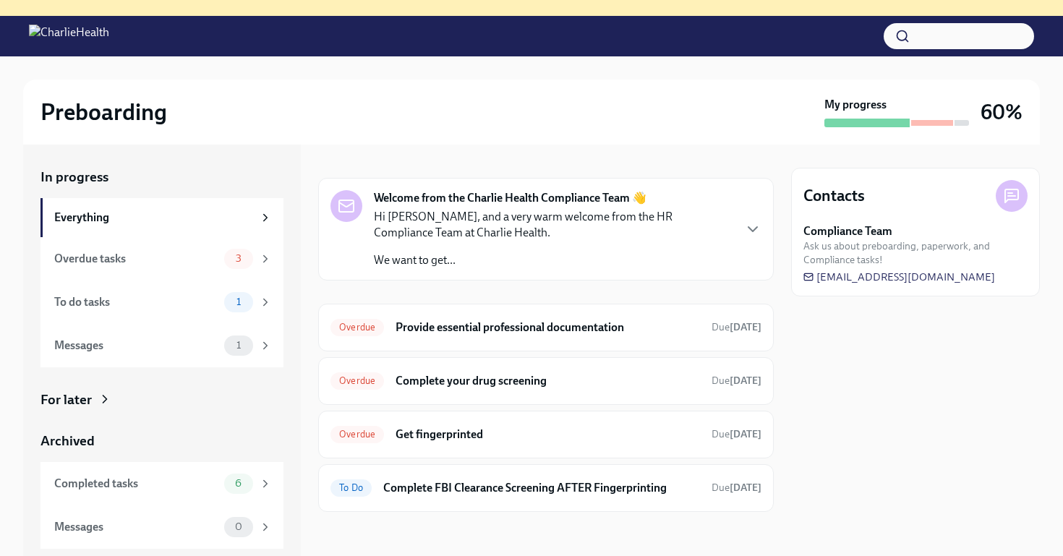
scroll to position [148, 0]
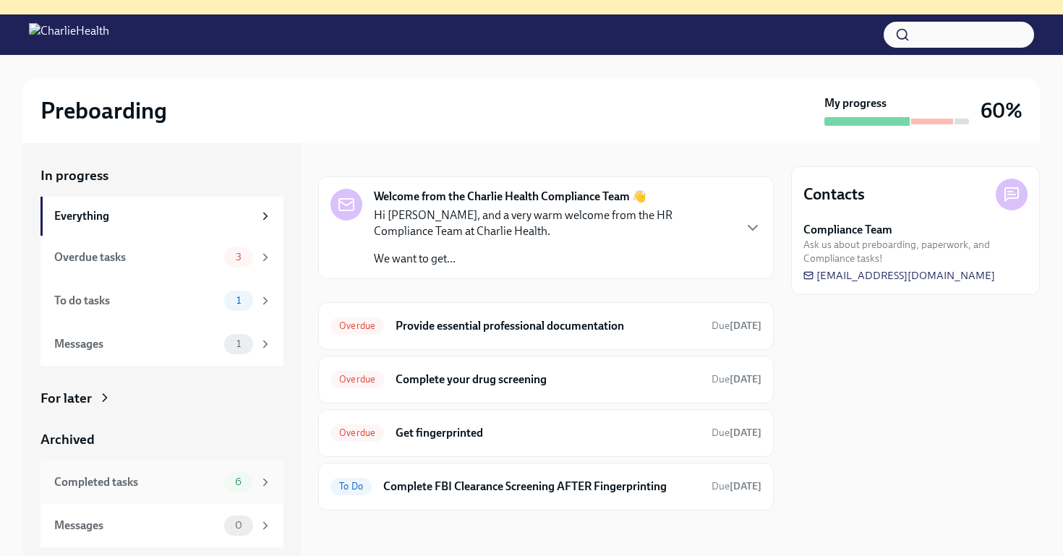
click at [181, 486] on div "Completed tasks" at bounding box center [136, 482] width 164 height 16
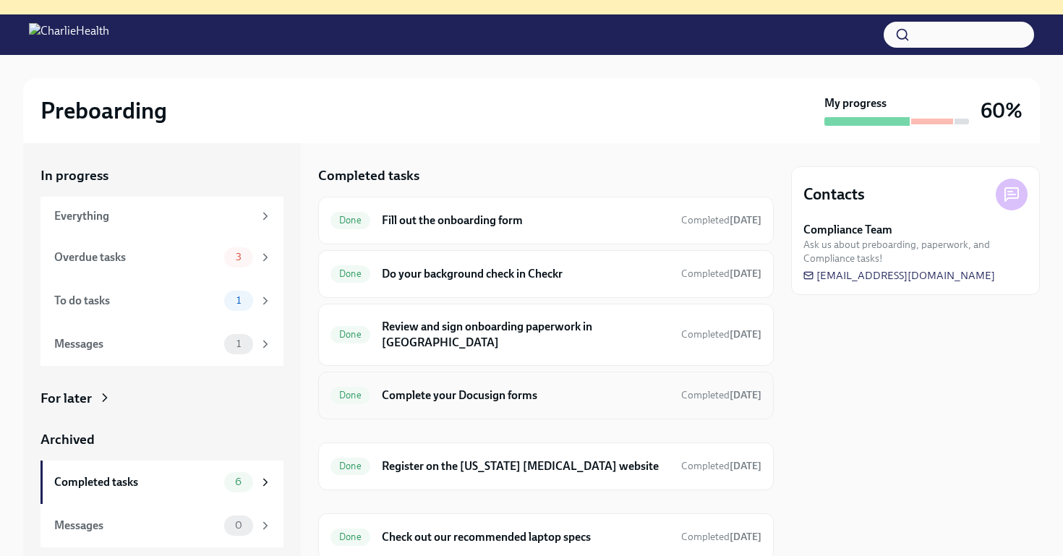
scroll to position [36, 0]
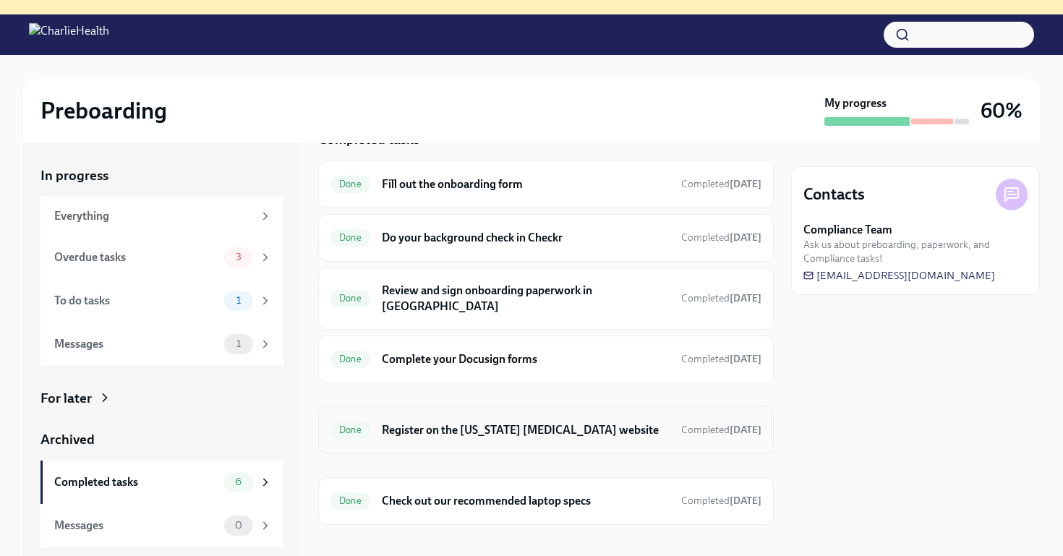
click at [468, 419] on div "Done Register on the [US_STATE] [MEDICAL_DATA] website Completed [DATE]" at bounding box center [545, 430] width 431 height 23
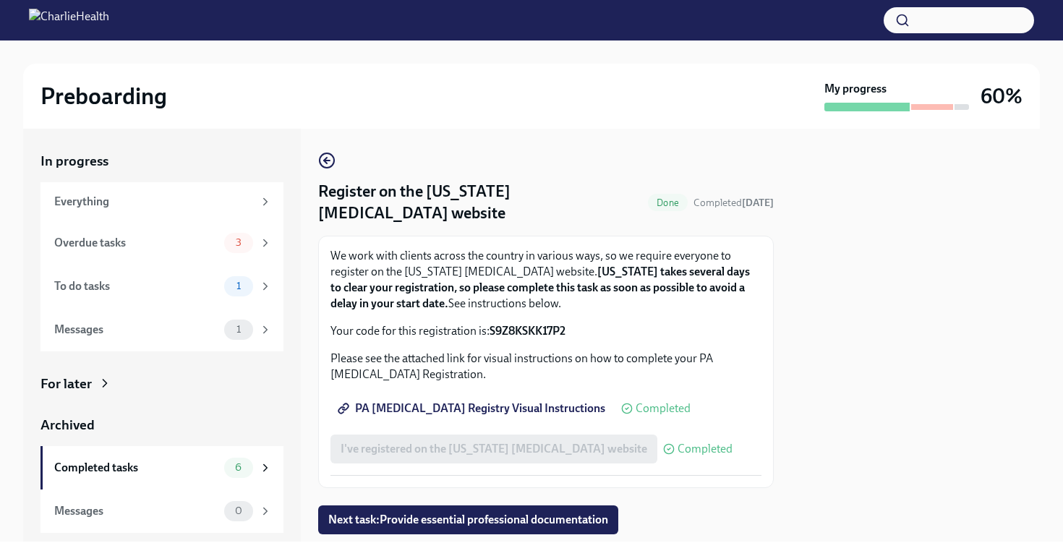
click at [537, 327] on strong "S9Z8KSKK17P2" at bounding box center [528, 331] width 76 height 14
copy strong "S9Z8KSKK17P2"
click at [627, 127] on div "Preboarding My progress 60%" at bounding box center [531, 96] width 1017 height 65
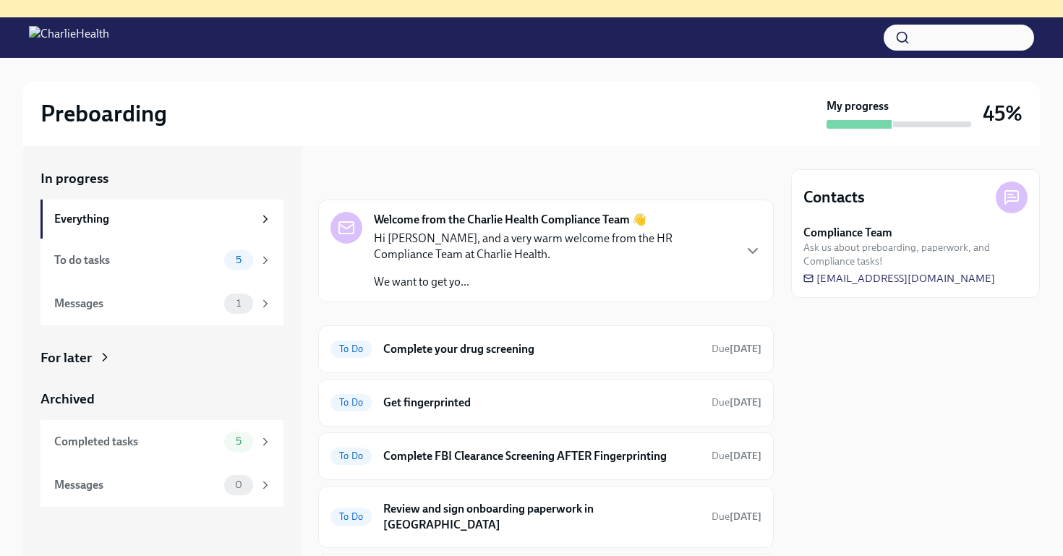
scroll to position [148, 0]
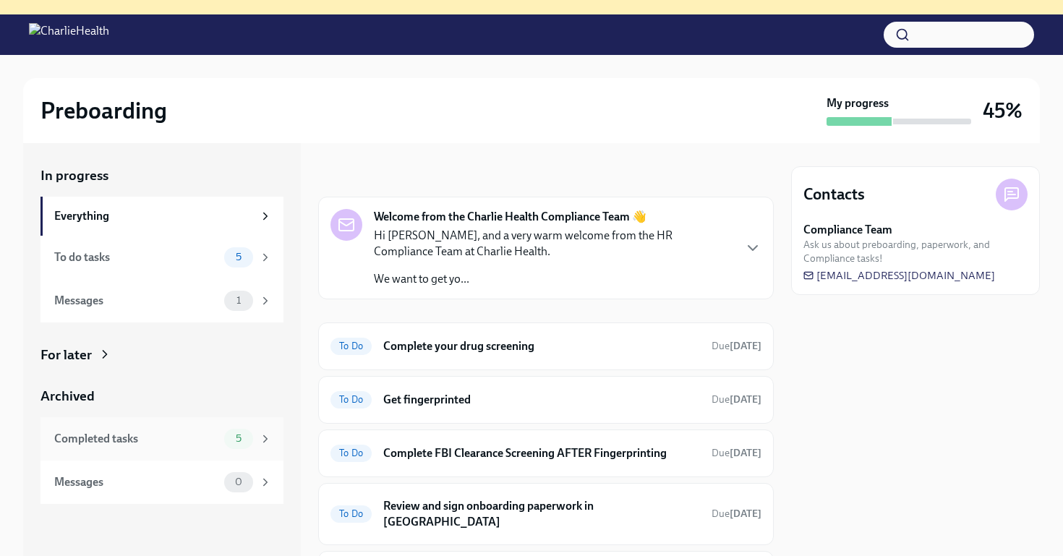
click at [196, 451] on div "Completed tasks 5" at bounding box center [161, 438] width 243 height 43
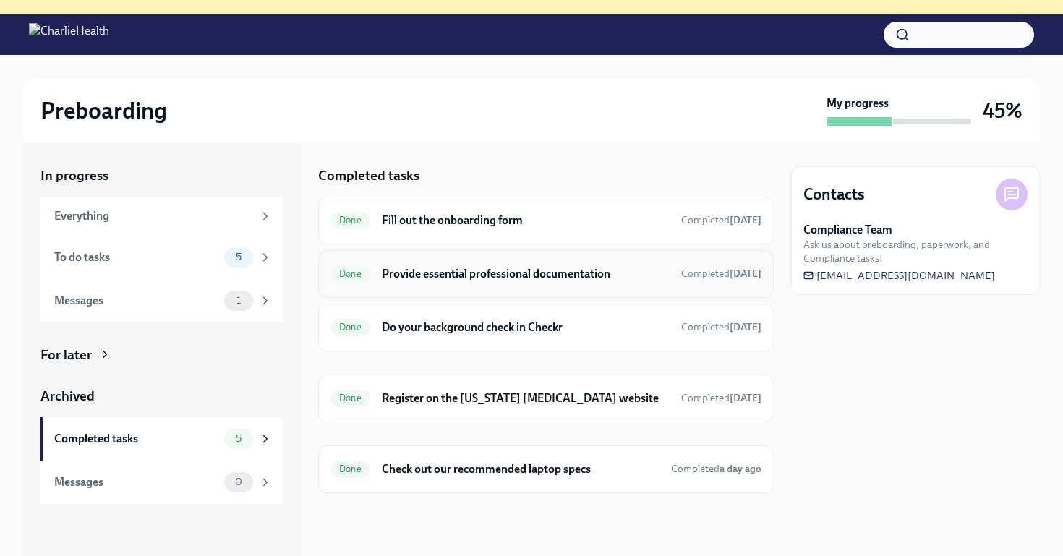
click at [490, 271] on h6 "Provide essential professional documentation" at bounding box center [526, 274] width 288 height 16
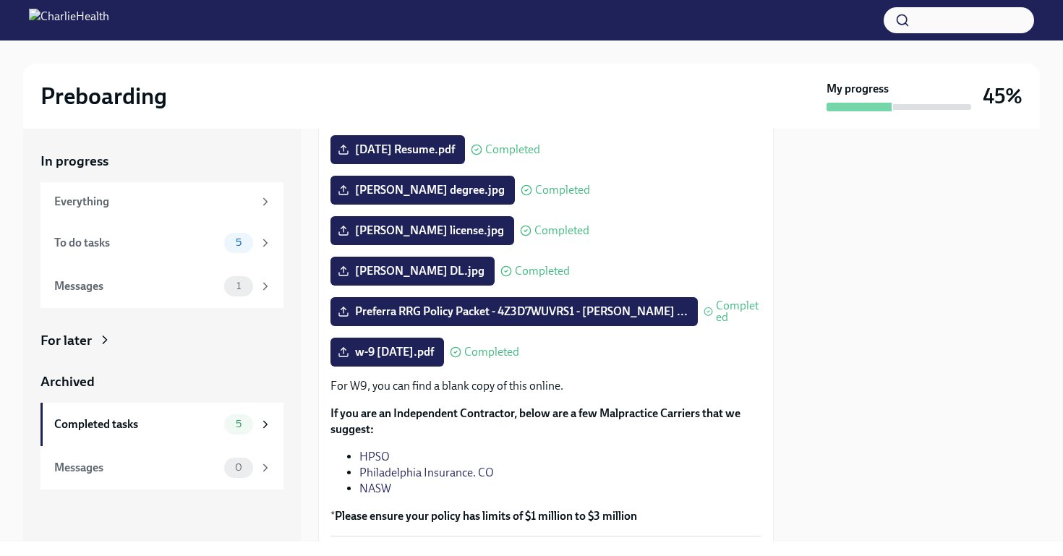
scroll to position [221, 0]
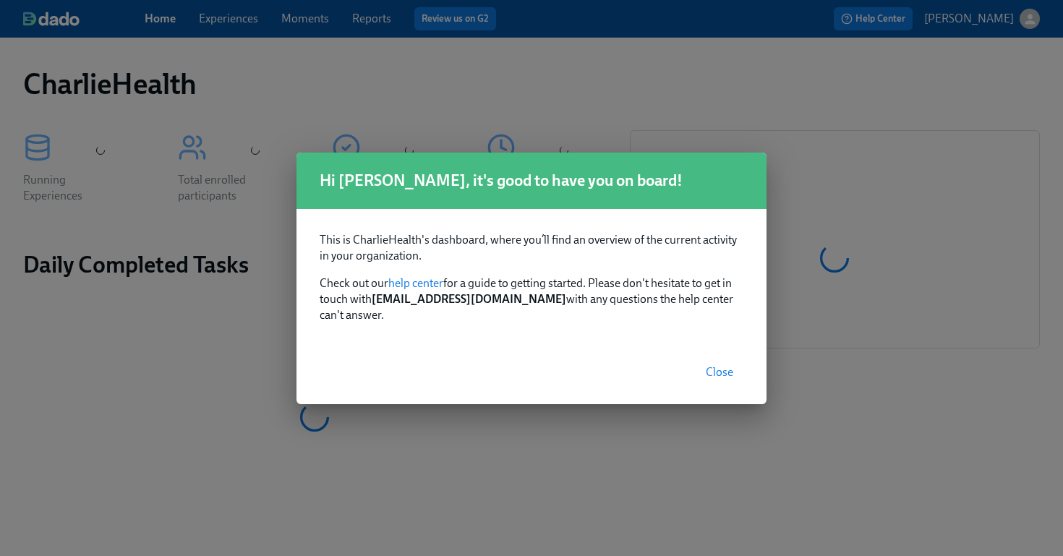
click at [727, 365] on span "Close" at bounding box center [719, 372] width 27 height 14
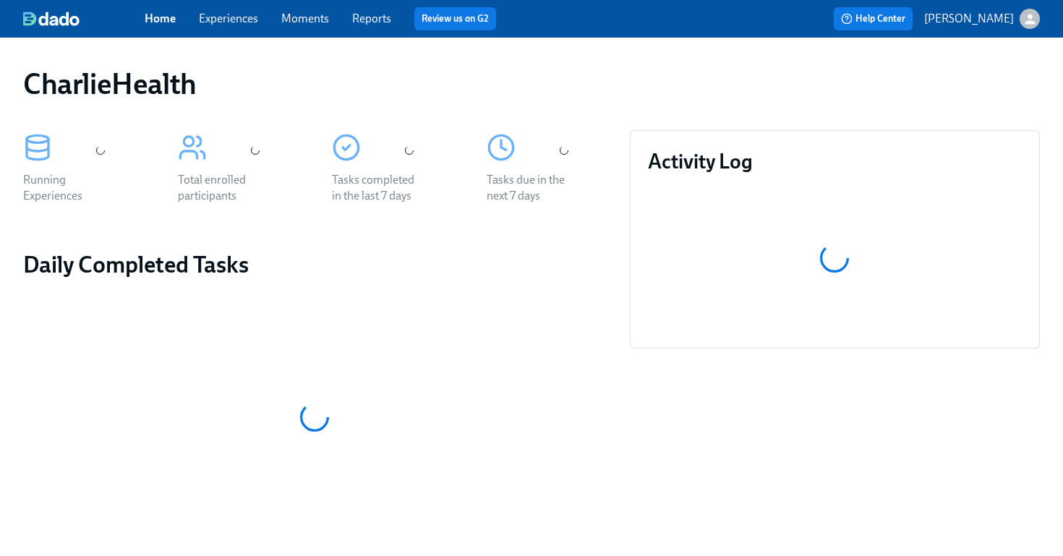
click at [218, 20] on link "Experiences" at bounding box center [228, 19] width 59 height 14
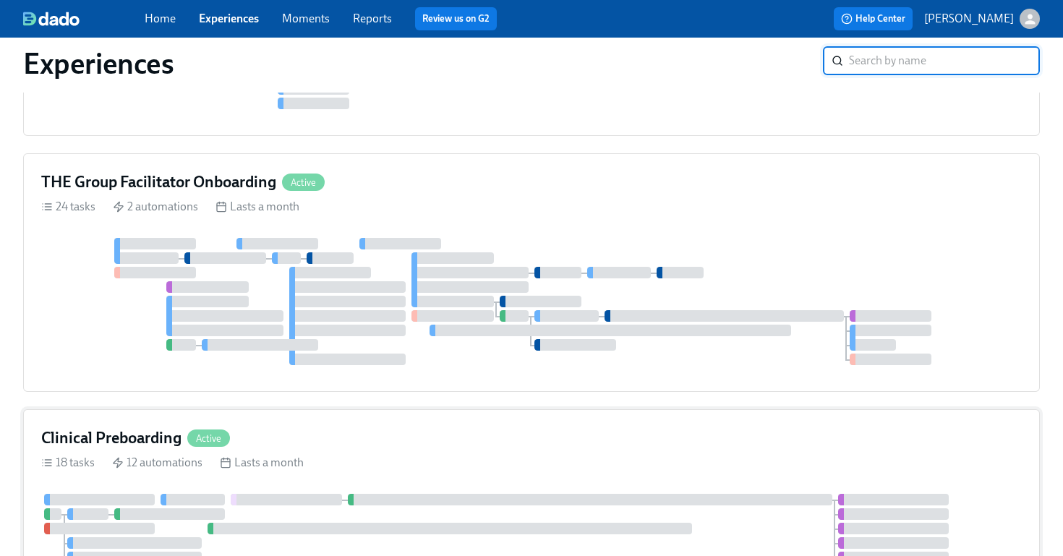
scroll to position [785, 0]
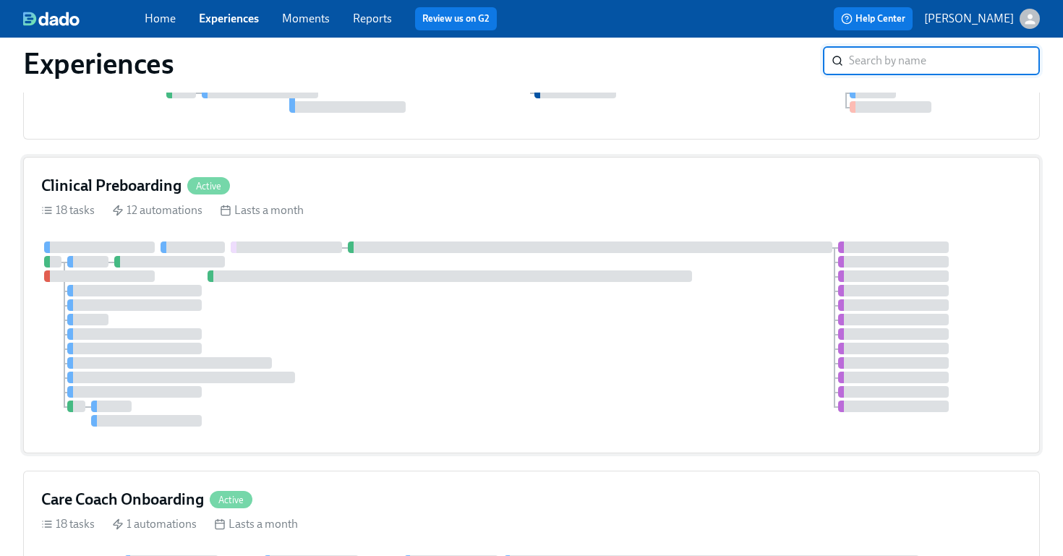
click at [532, 229] on div "Clinical Preboarding Active 18 tasks 12 automations Lasts a month" at bounding box center [531, 305] width 1017 height 296
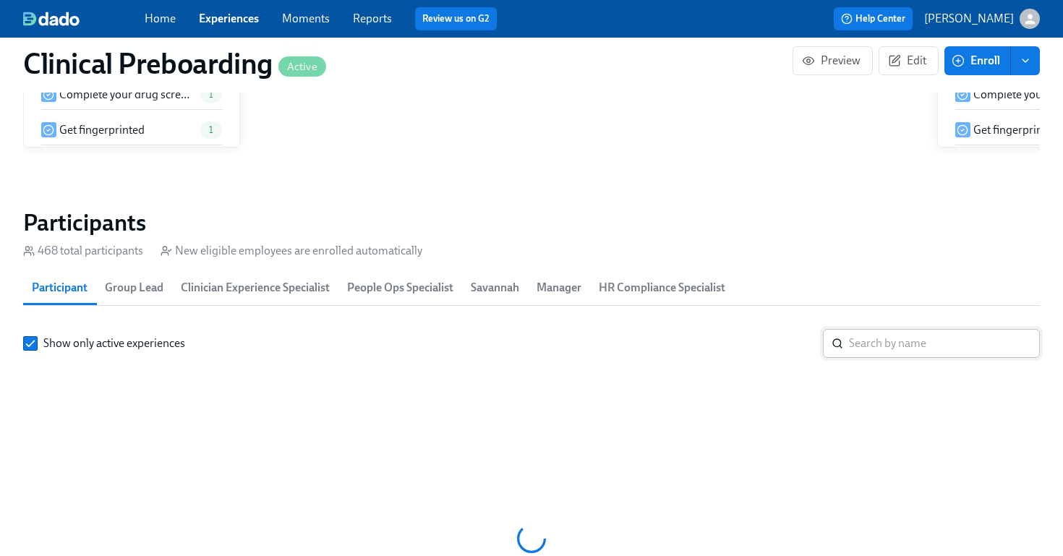
scroll to position [1531, 0]
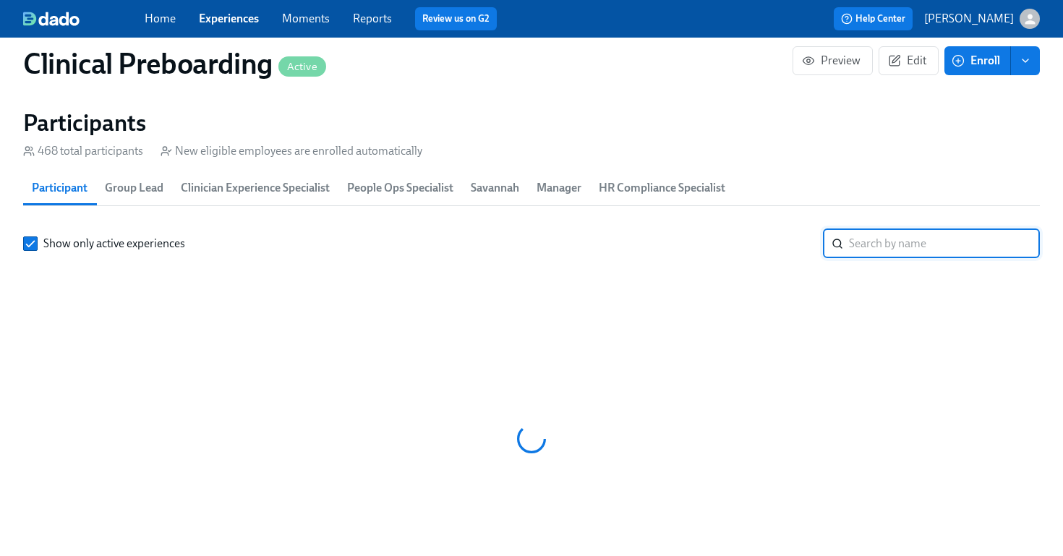
click at [873, 241] on input "search" at bounding box center [944, 243] width 191 height 29
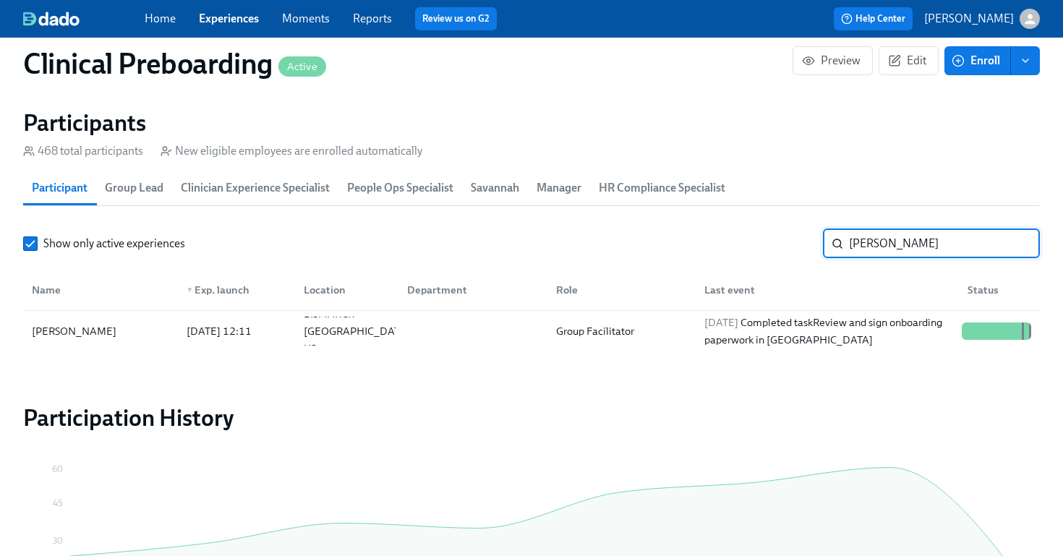
type input "jana"
click at [233, 22] on link "Experiences" at bounding box center [229, 19] width 60 height 14
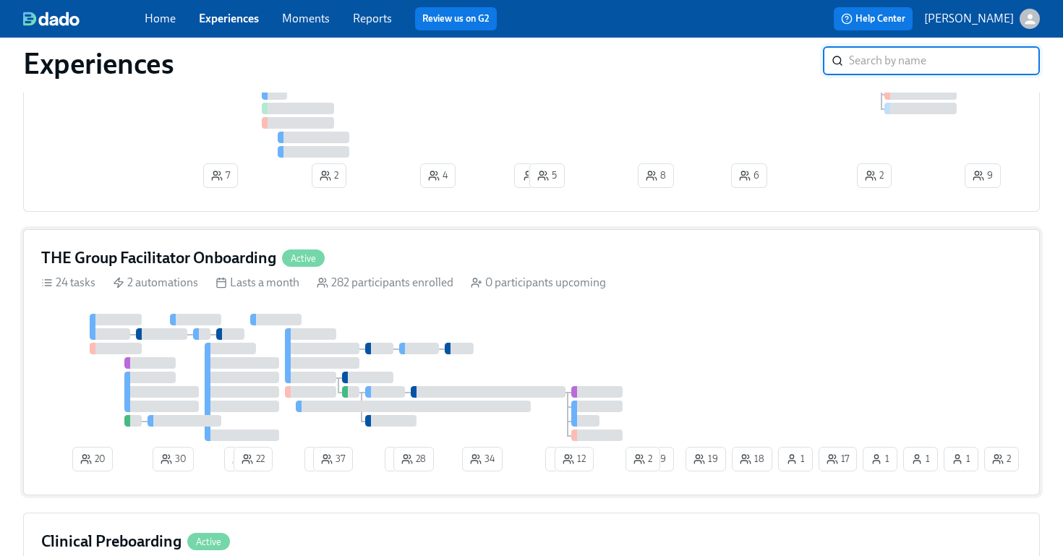
scroll to position [514, 0]
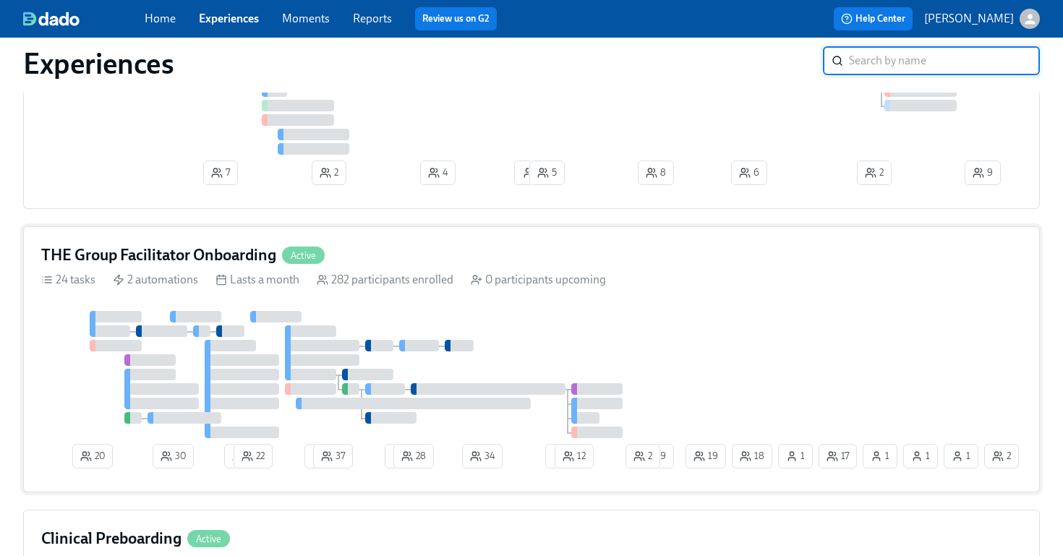
click at [510, 285] on div "0 participants upcoming" at bounding box center [538, 280] width 135 height 16
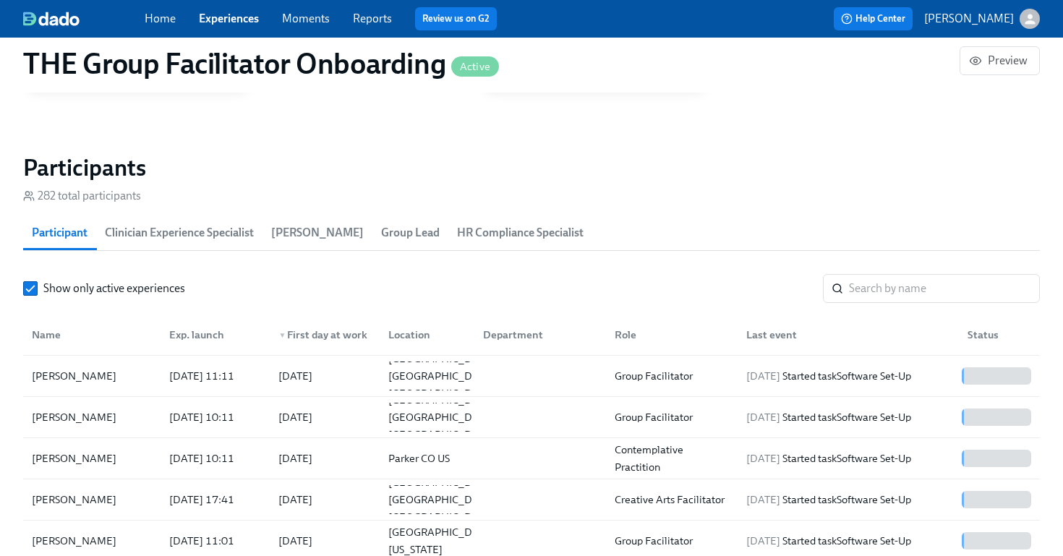
scroll to position [1148, 0]
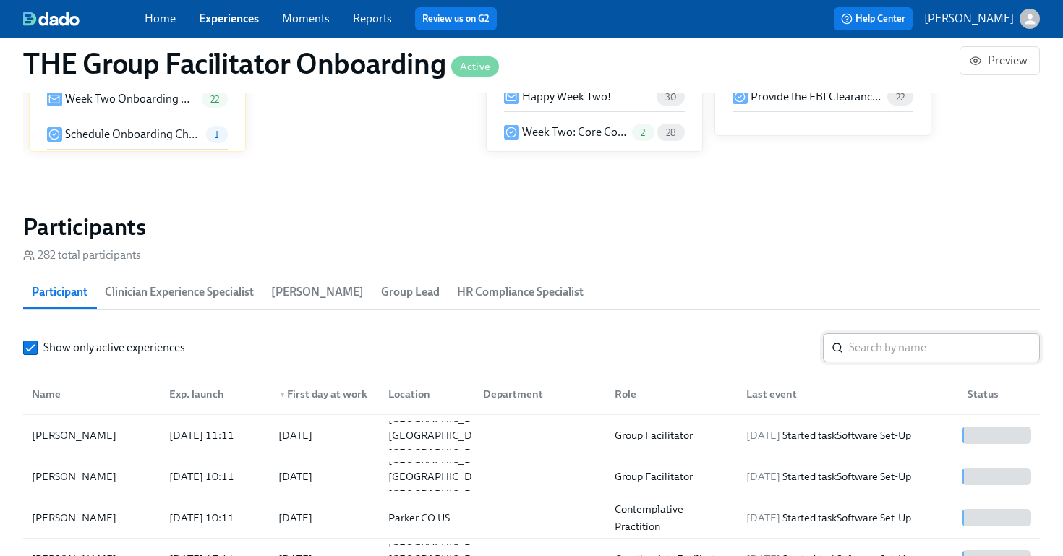
click at [896, 354] on input "search" at bounding box center [944, 347] width 191 height 29
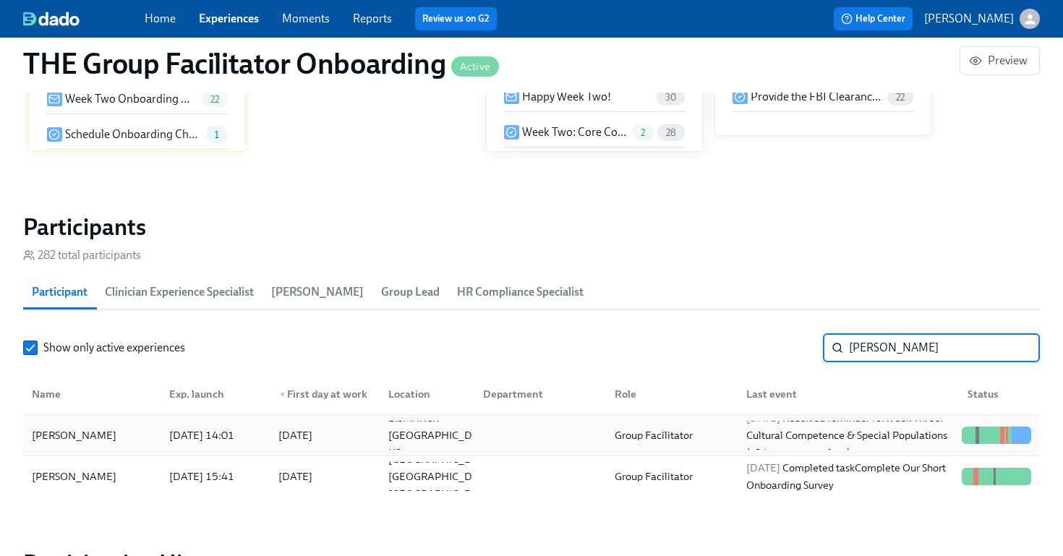
type input "jana"
click at [137, 419] on div "Jana Hutzenbiler 2025/09/11 14:01 2025/09/15 BISMARCK ND US Group Facilitator 2…" at bounding box center [531, 435] width 1017 height 41
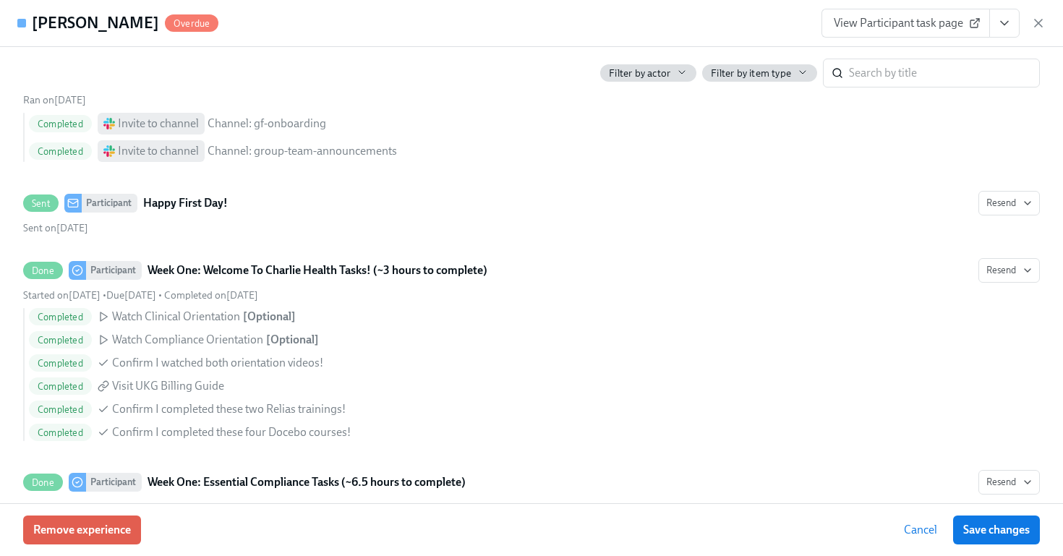
scroll to position [811, 0]
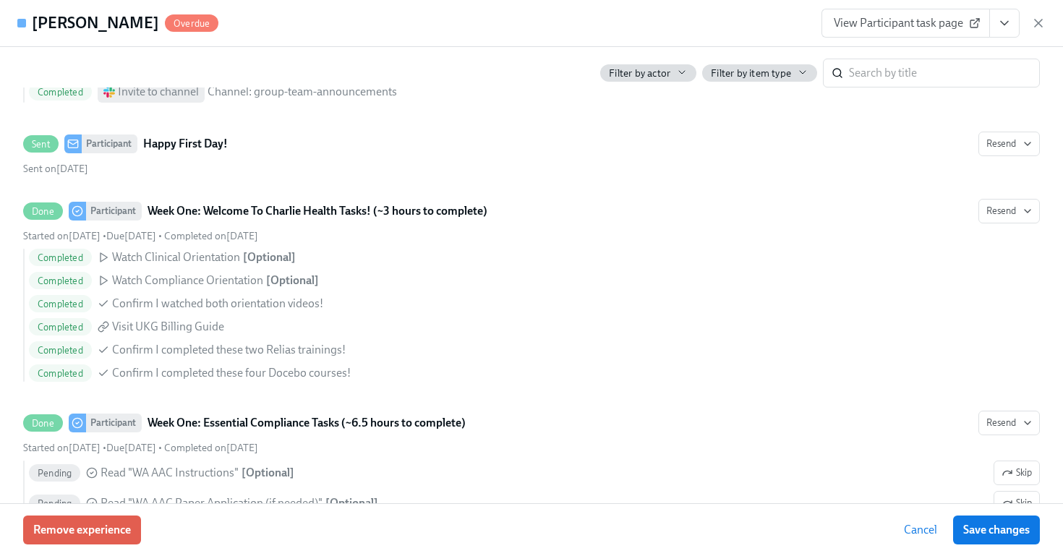
click at [1008, 16] on icon "View task page" at bounding box center [1004, 23] width 14 height 14
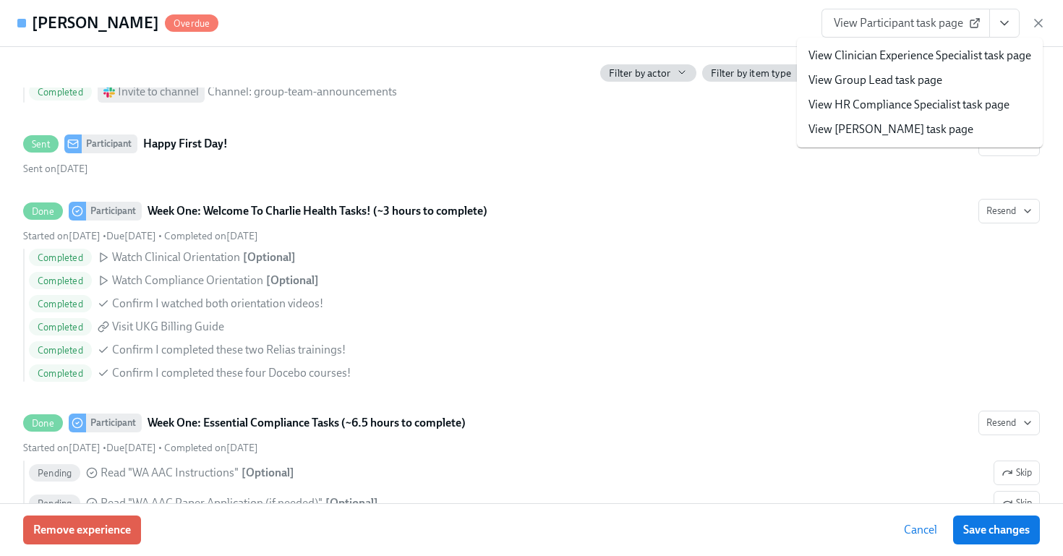
click at [915, 103] on link "View HR Compliance Specialist task page" at bounding box center [908, 105] width 201 height 16
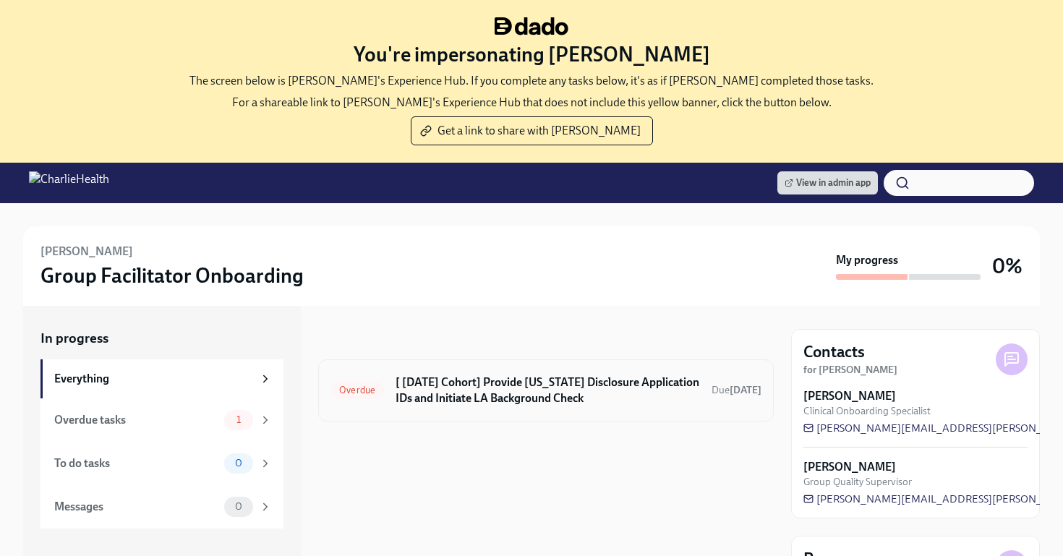
click at [398, 366] on div "Overdue [ [DATE] Cohort] Provide [US_STATE] Disclosure Application IDs and Init…" at bounding box center [546, 390] width 456 height 62
click at [430, 398] on h6 "[ [DATE] Cohort] Provide [US_STATE] Disclosure Application IDs and Initiate LA …" at bounding box center [548, 391] width 304 height 32
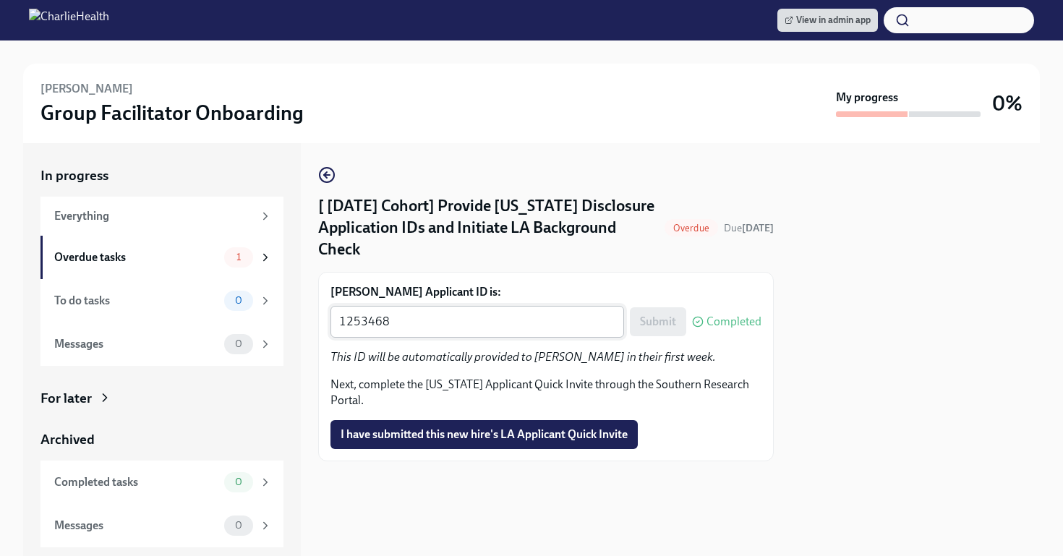
click at [392, 313] on textarea "1253468" at bounding box center [477, 321] width 276 height 17
paste textarea "5349"
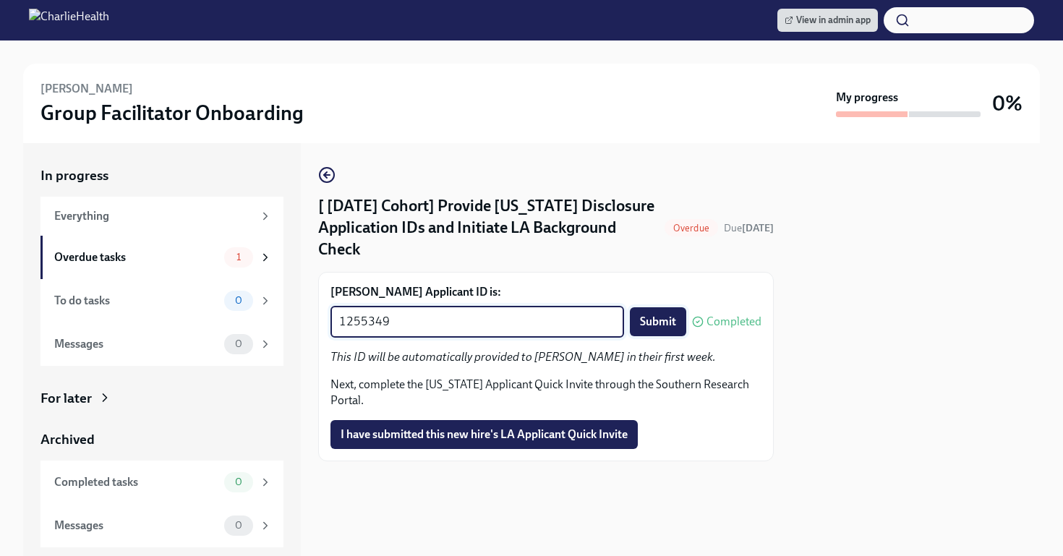
type textarea "1255349"
click at [657, 307] on button "Submit" at bounding box center [658, 321] width 56 height 29
